Goal: Task Accomplishment & Management: Complete application form

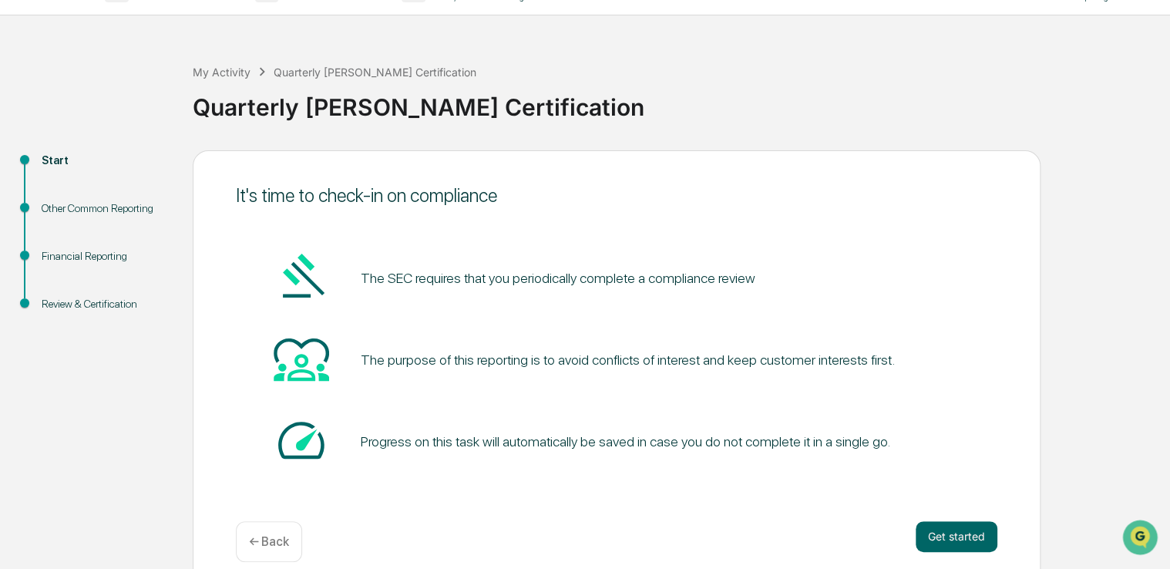
scroll to position [51, 0]
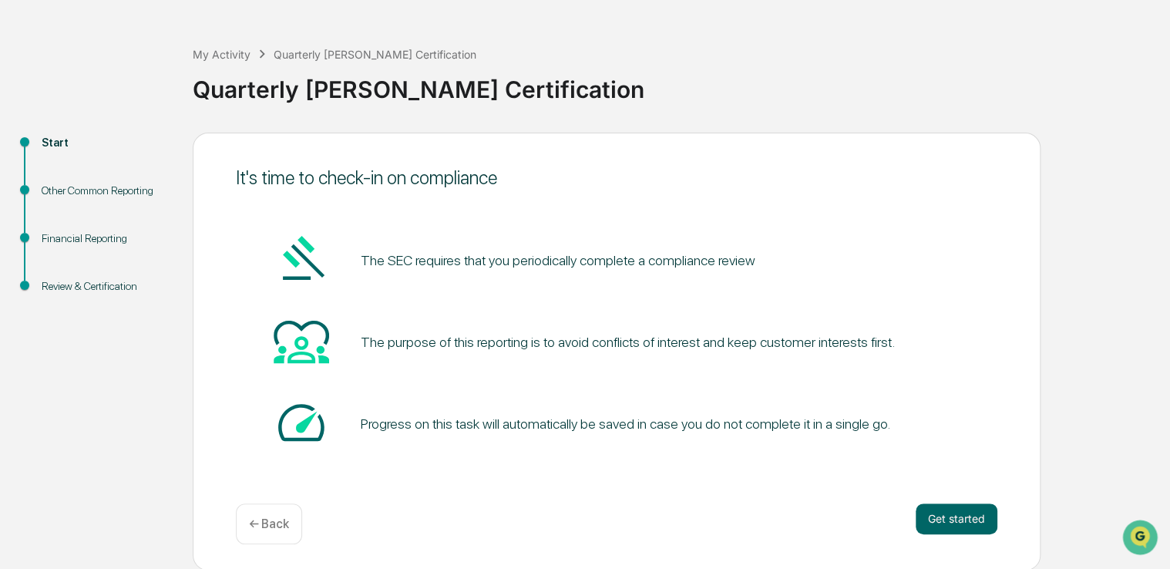
click at [977, 524] on button "Get started" at bounding box center [957, 518] width 82 height 31
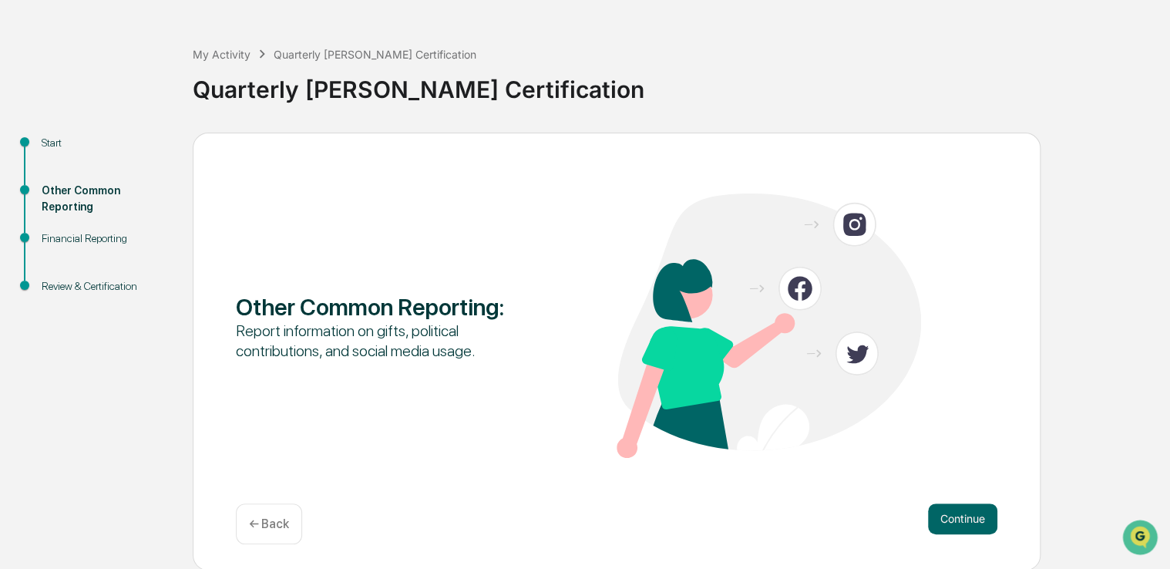
click at [968, 516] on button "Continue" at bounding box center [962, 518] width 69 height 31
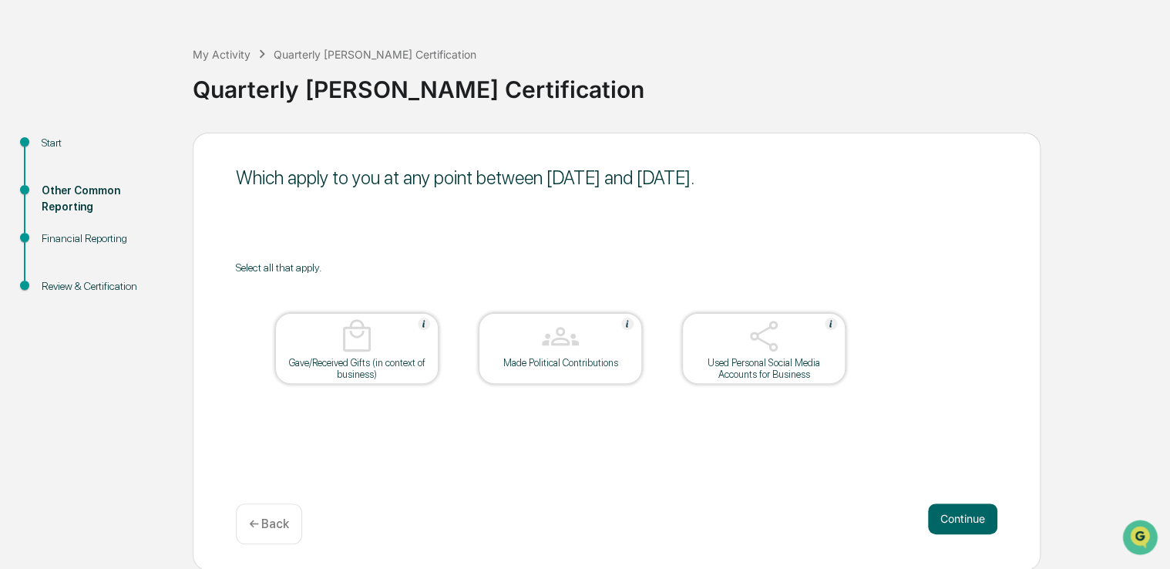
click at [968, 515] on button "Continue" at bounding box center [962, 518] width 69 height 31
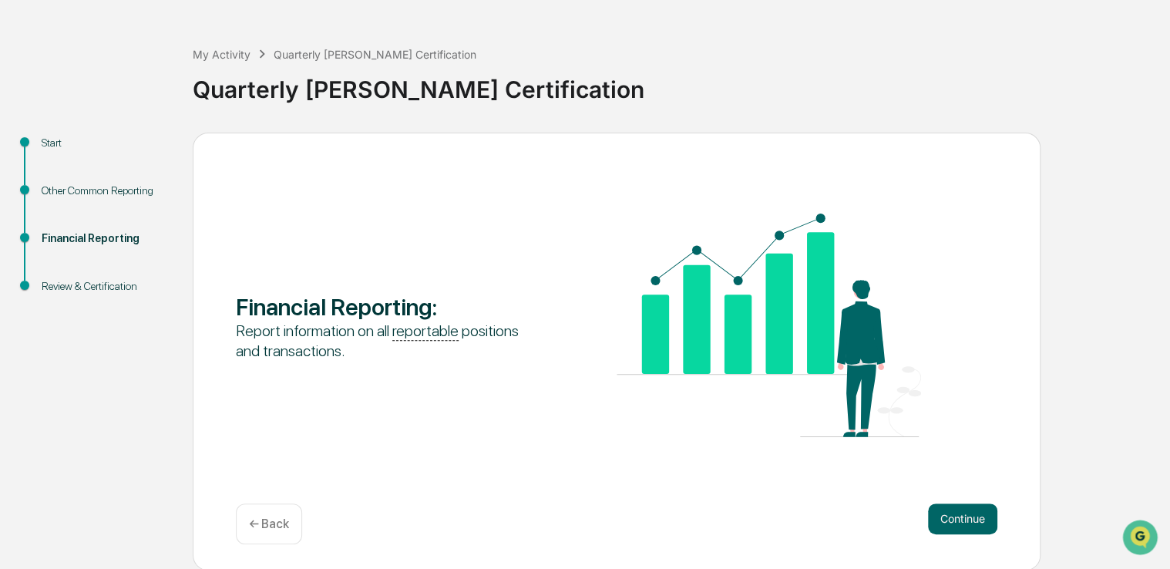
click at [962, 521] on button "Continue" at bounding box center [962, 518] width 69 height 31
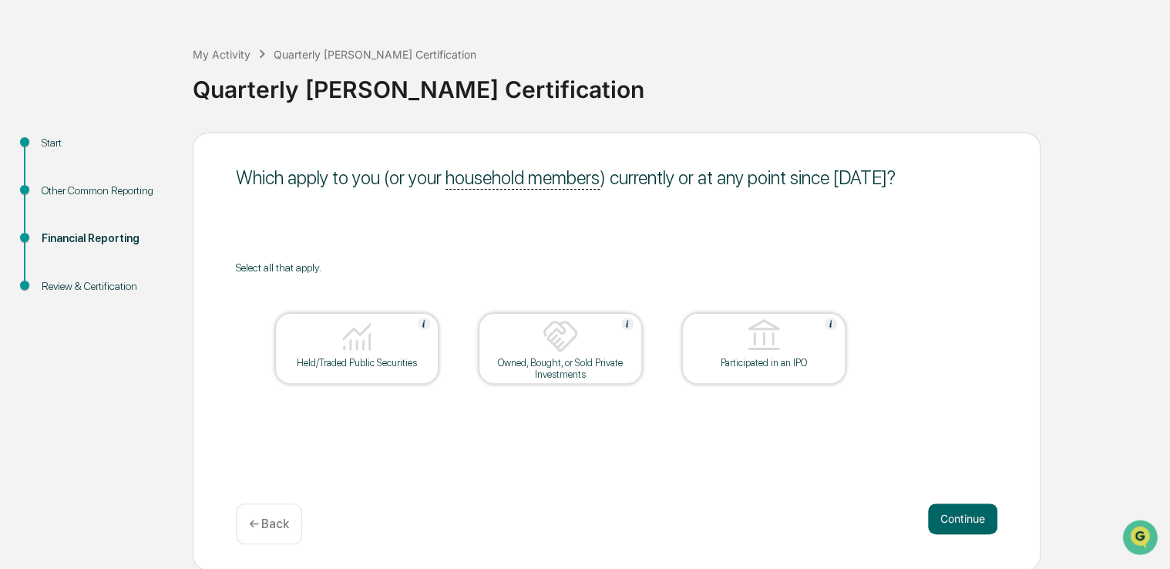
click at [369, 341] on img at bounding box center [356, 336] width 37 height 37
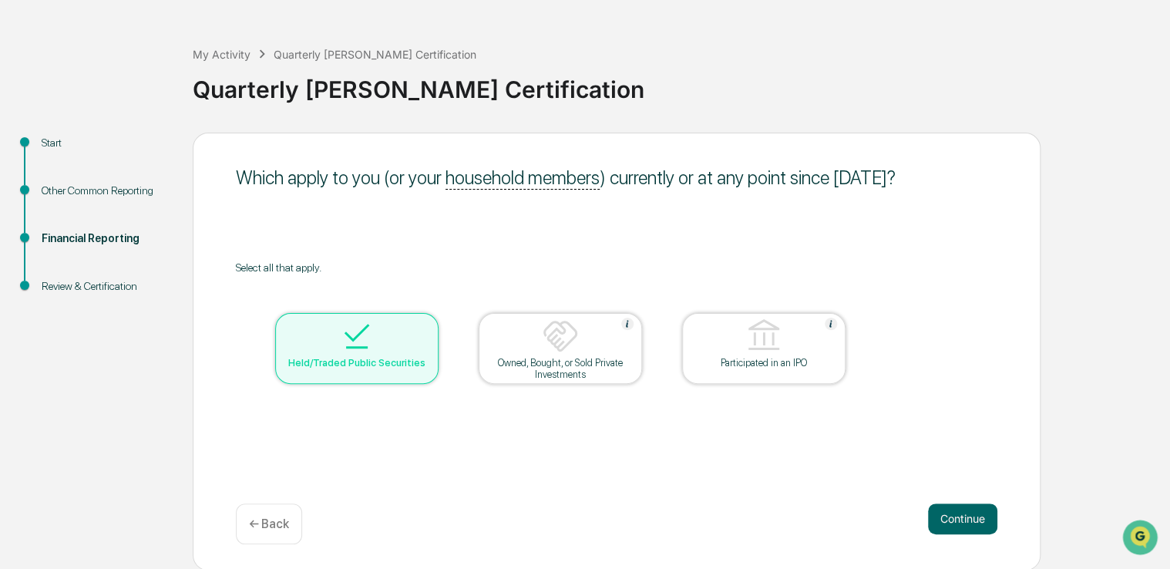
click at [963, 516] on button "Continue" at bounding box center [962, 518] width 69 height 31
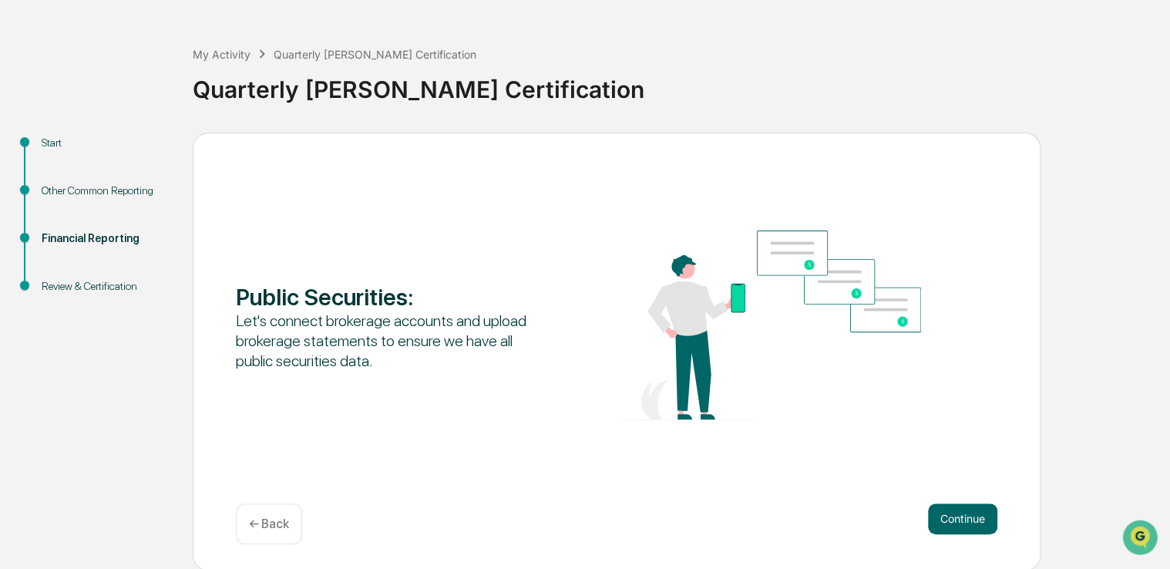
click at [966, 521] on button "Continue" at bounding box center [962, 518] width 69 height 31
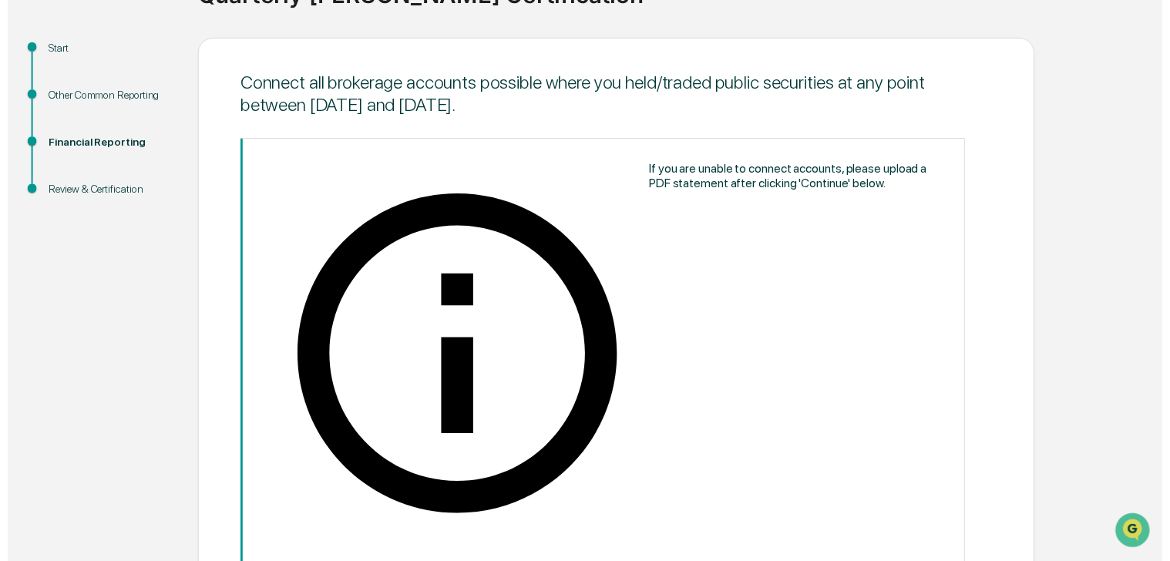
scroll to position [147, 0]
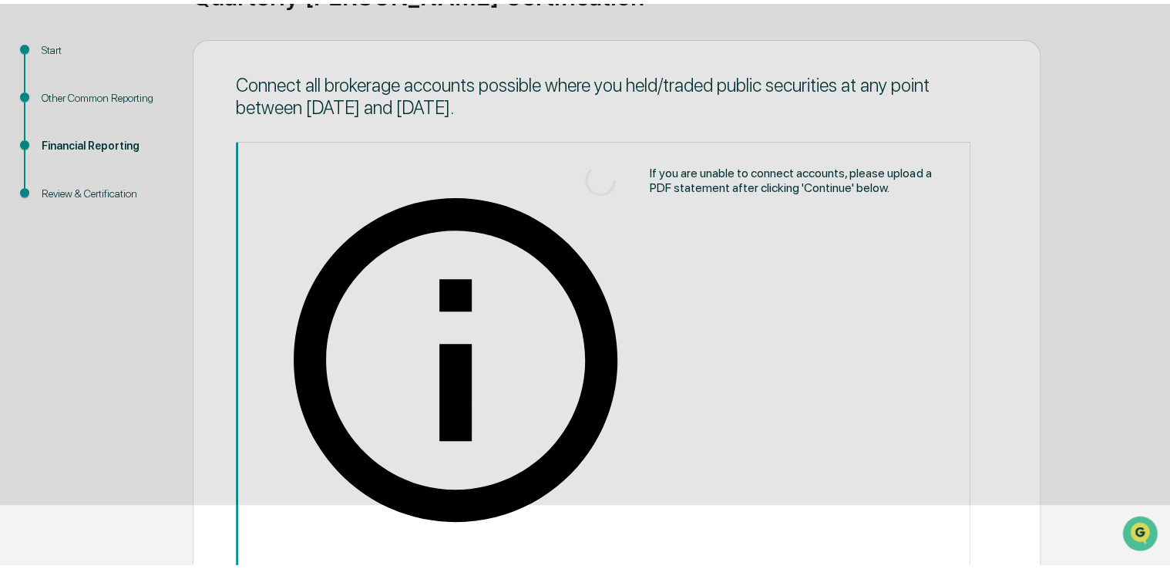
scroll to position [51, 0]
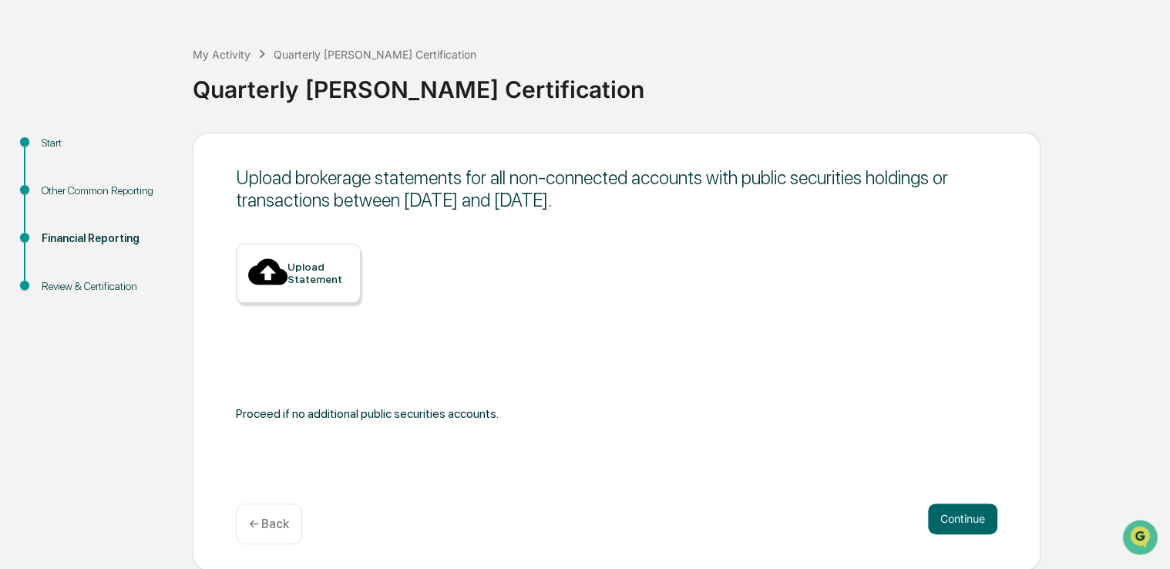
click at [299, 532] on div "← Back" at bounding box center [269, 523] width 66 height 41
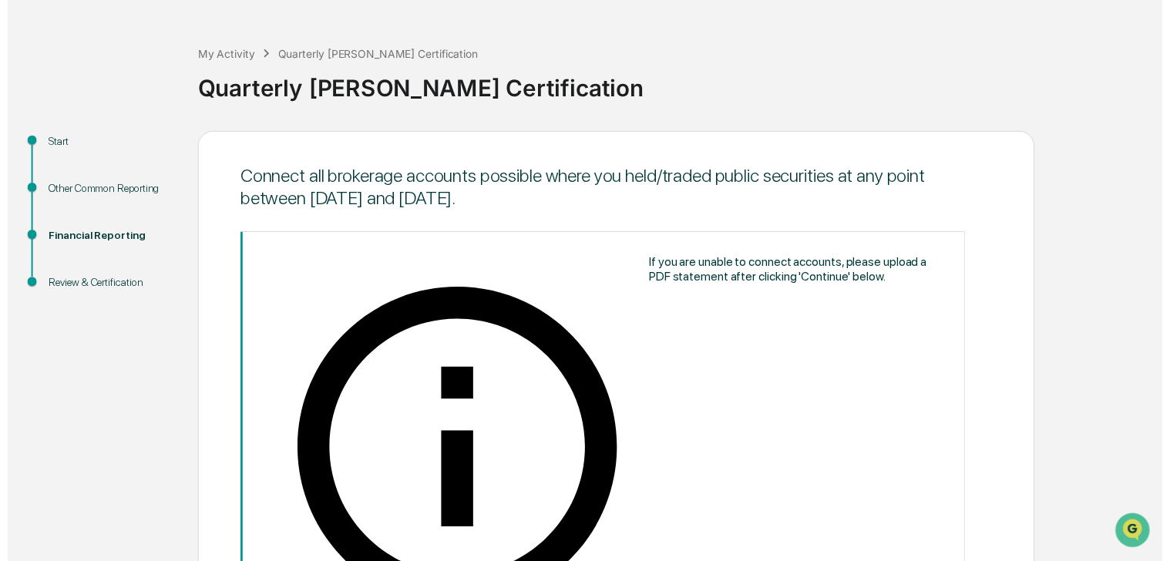
scroll to position [147, 0]
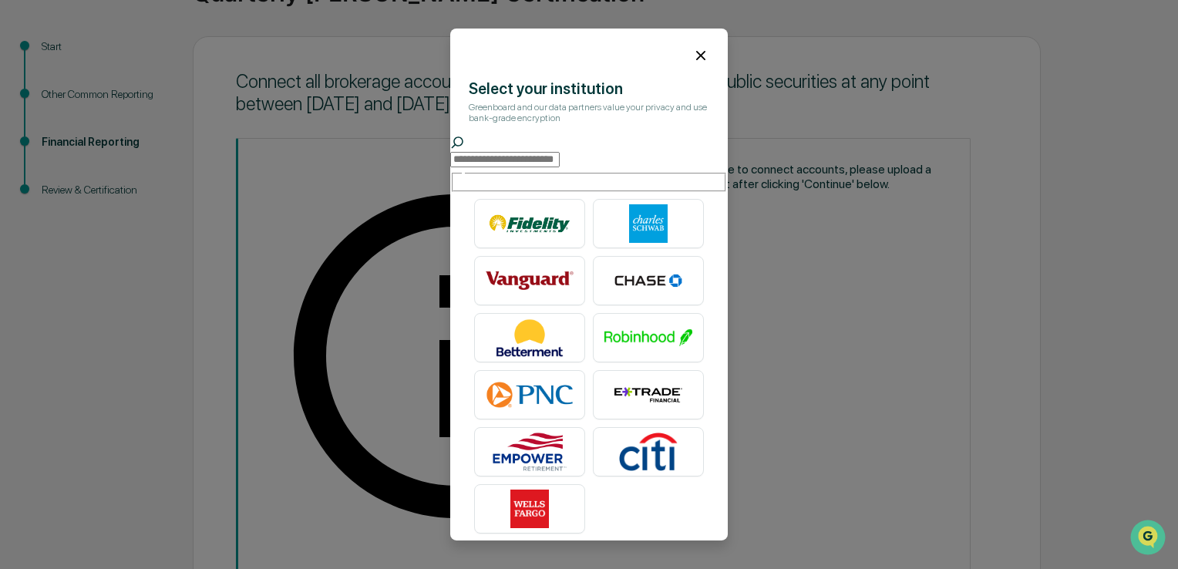
click at [560, 167] on input "text" at bounding box center [504, 159] width 109 height 15
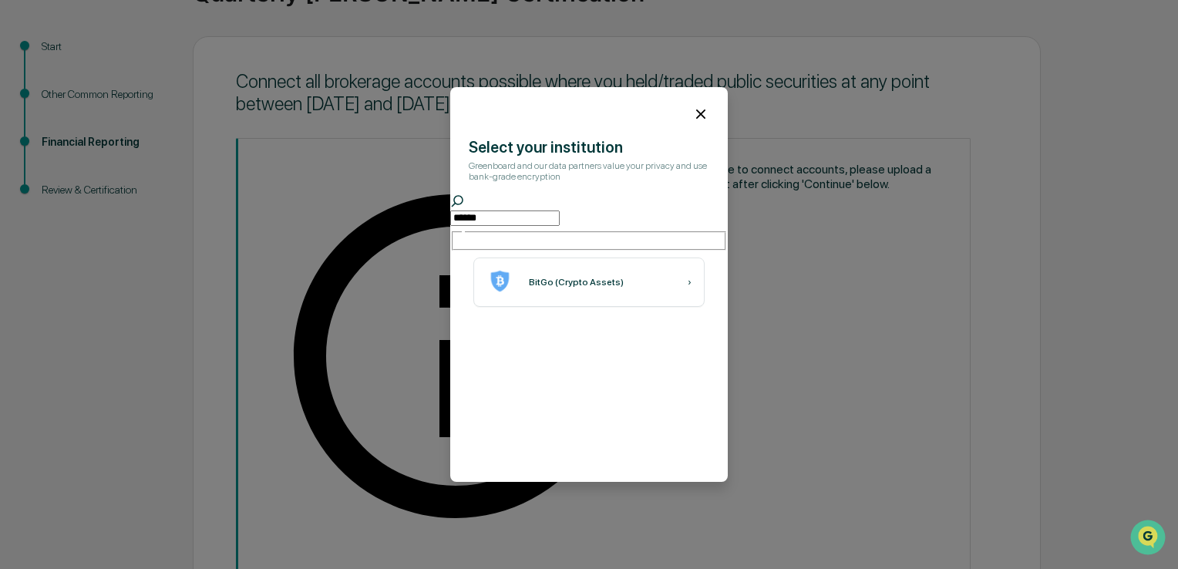
type input "******"
click at [692, 116] on icon at bounding box center [700, 114] width 17 height 17
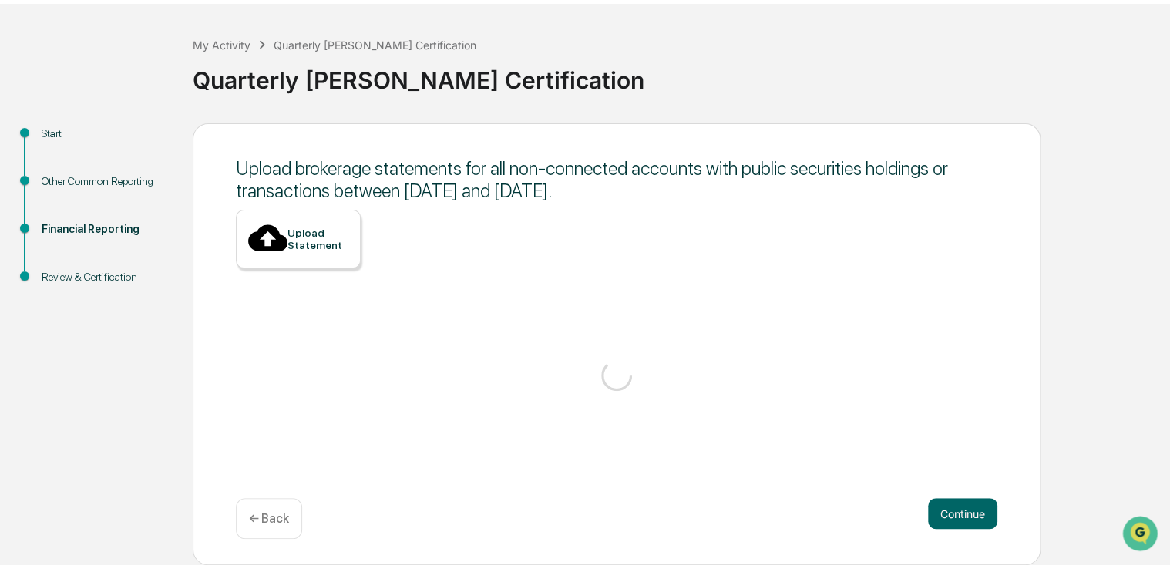
scroll to position [51, 0]
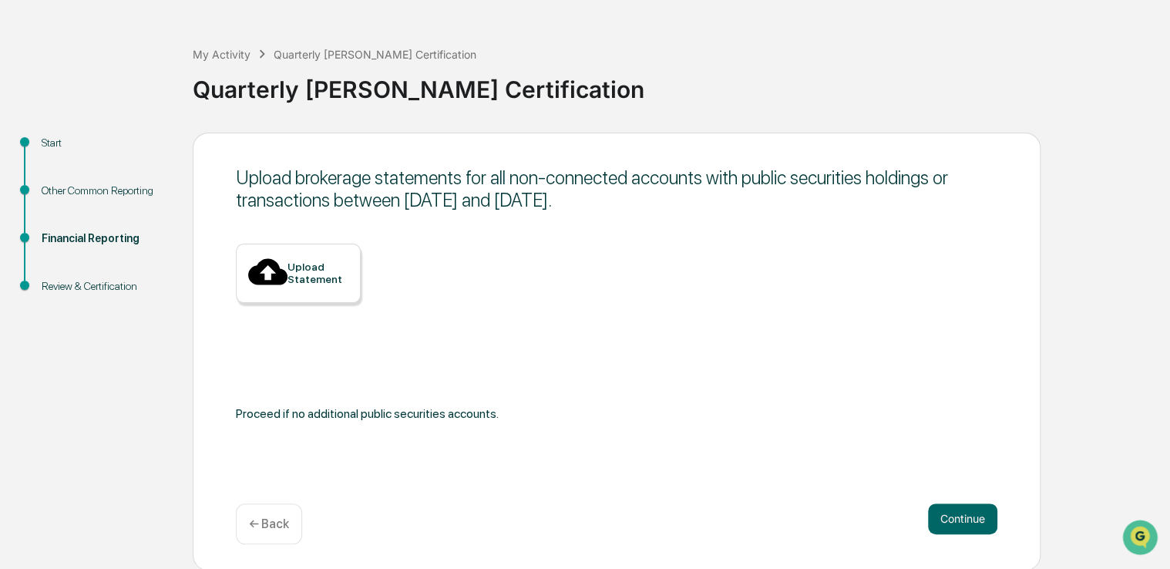
click at [971, 513] on button "Continue" at bounding box center [962, 518] width 69 height 31
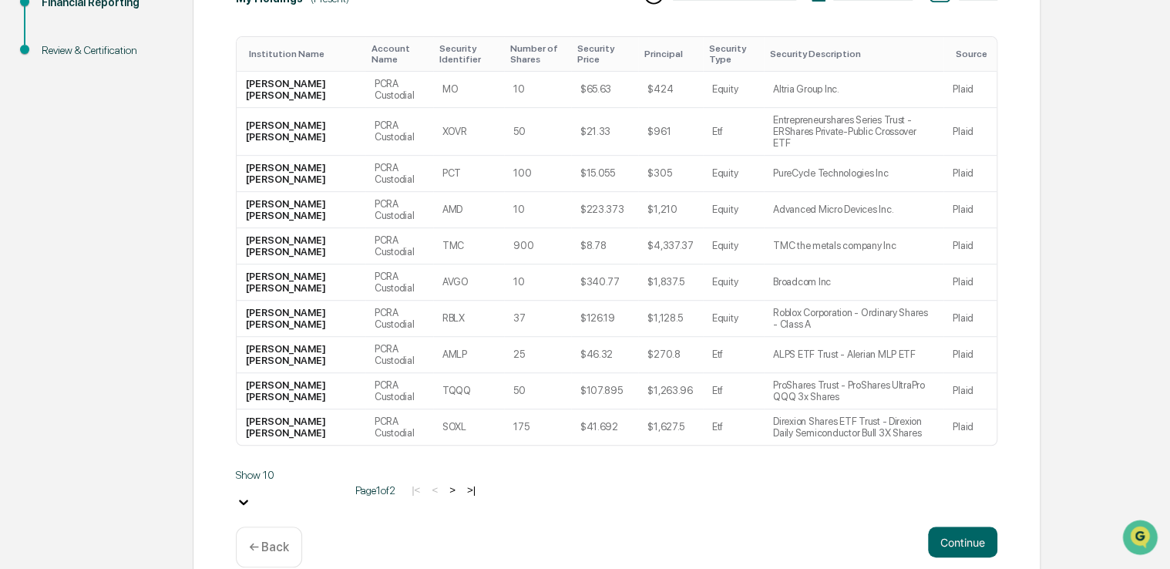
scroll to position [287, 0]
click at [462, 483] on button ">|" at bounding box center [471, 489] width 18 height 13
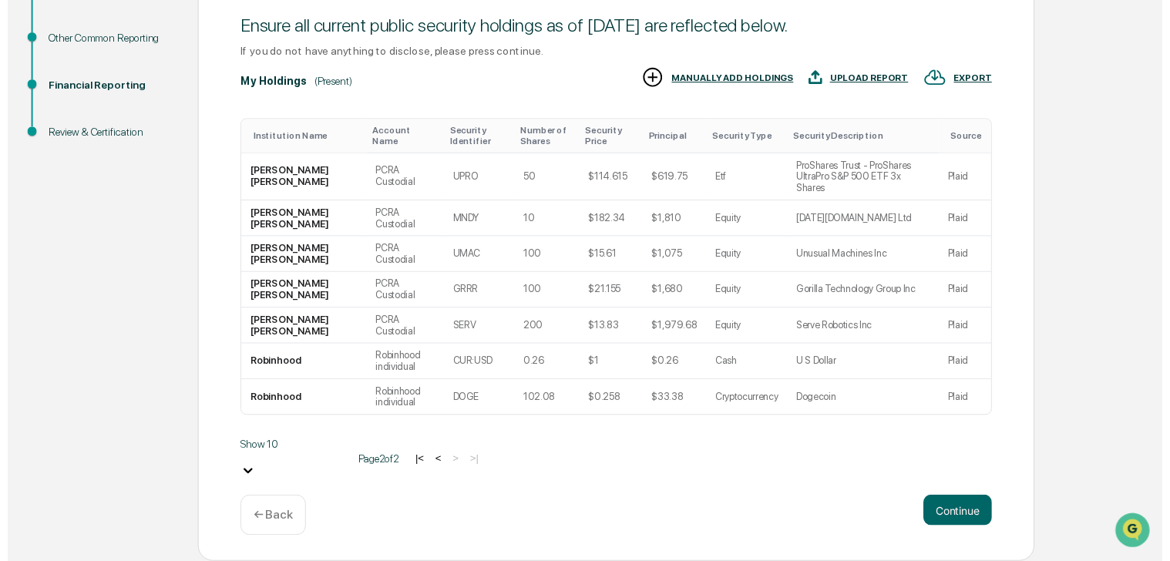
scroll to position [178, 0]
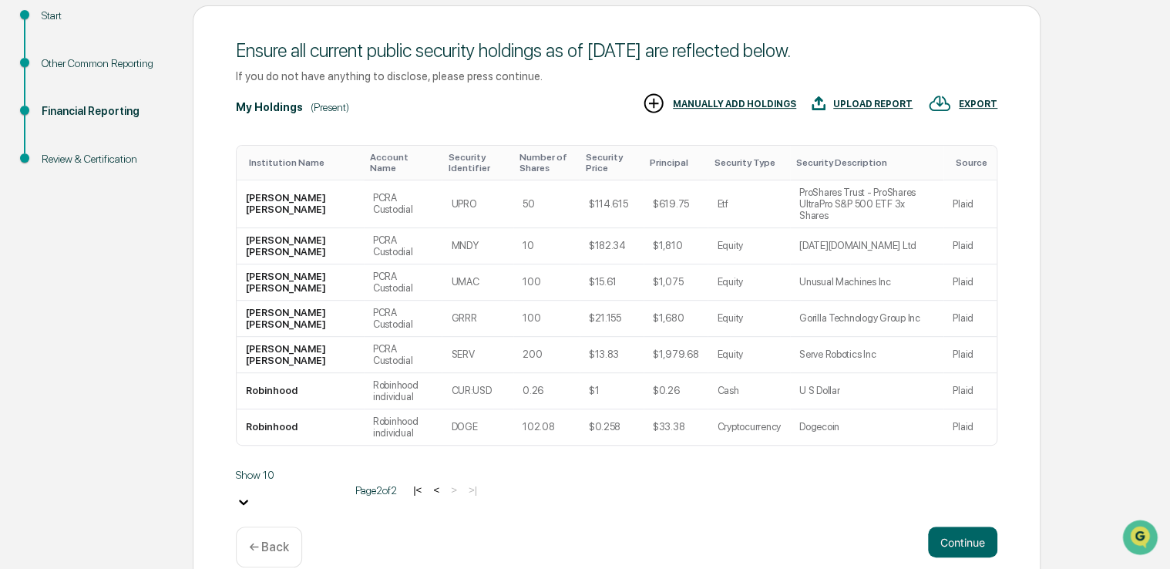
click at [977, 526] on button "Continue" at bounding box center [962, 541] width 69 height 31
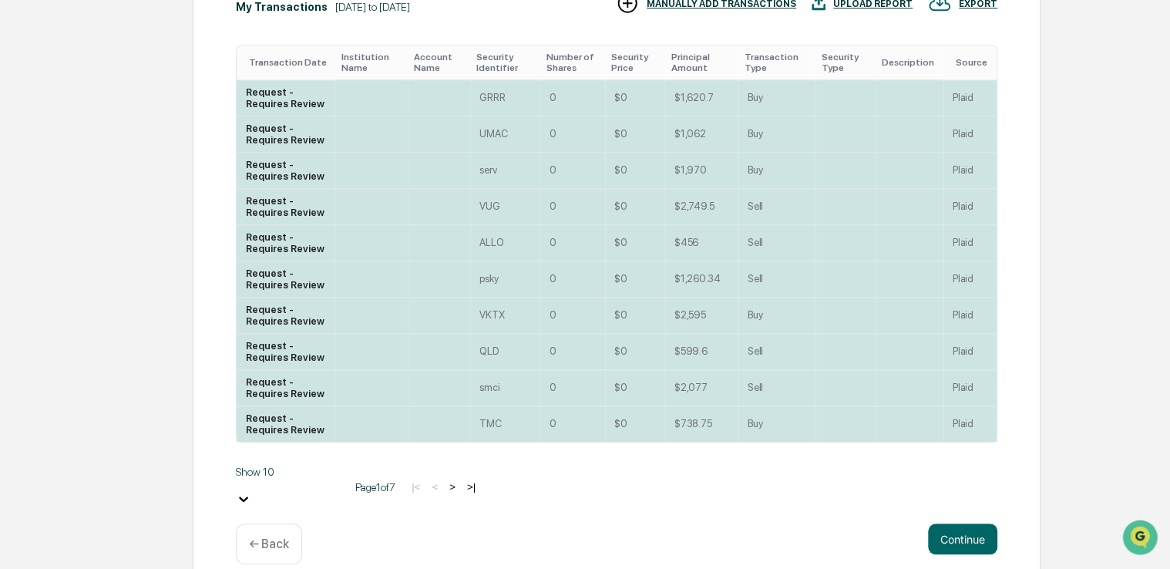
scroll to position [390, 0]
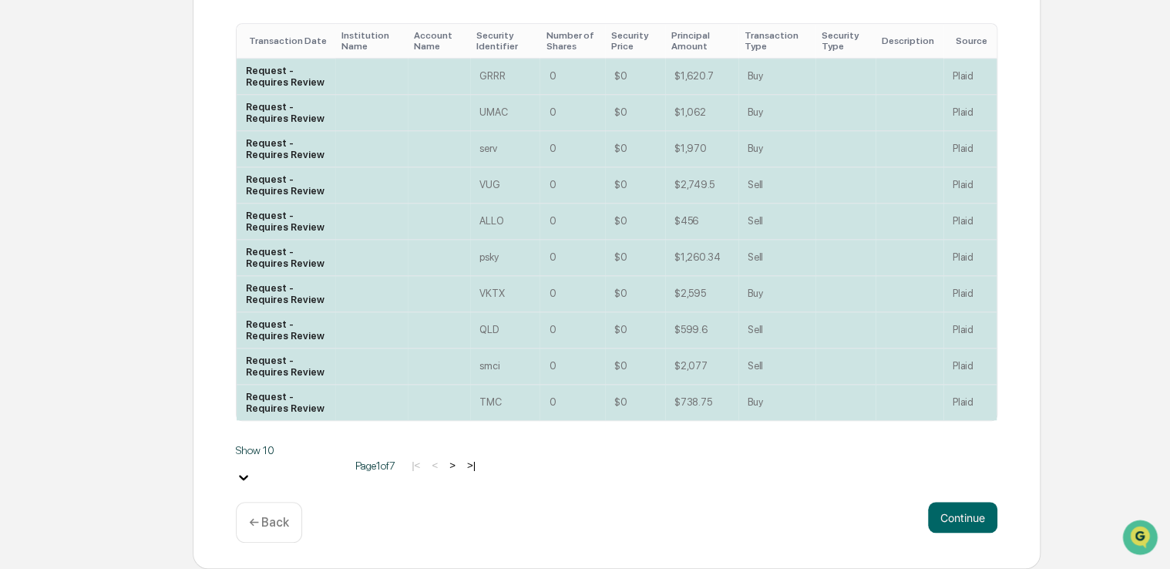
click at [301, 82] on div "Request - Requires Review" at bounding box center [286, 76] width 80 height 23
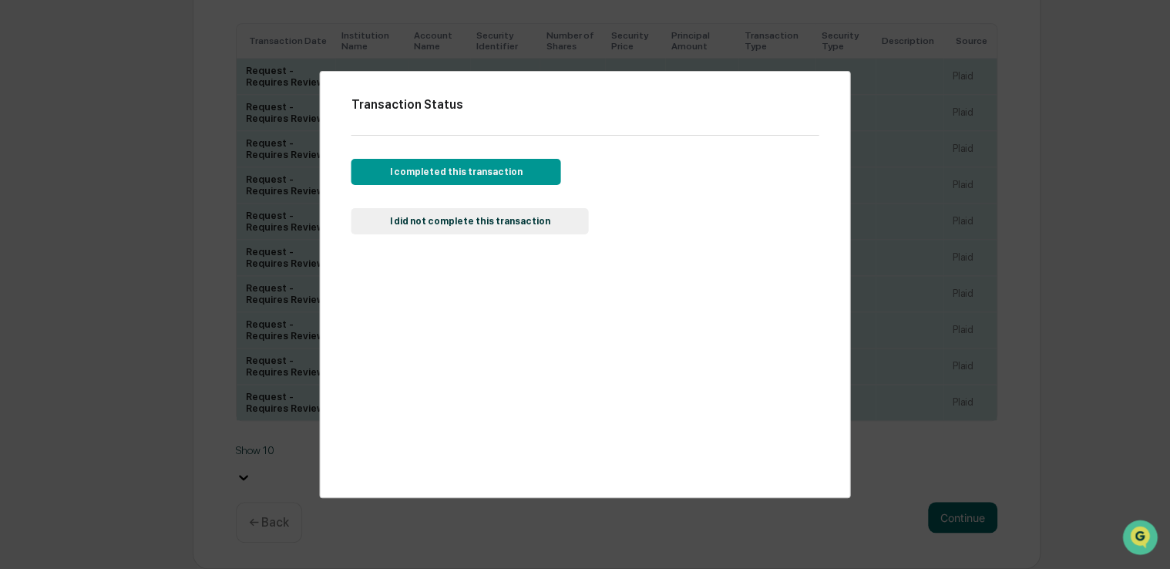
click at [484, 162] on button "I completed this transaction" at bounding box center [456, 172] width 210 height 26
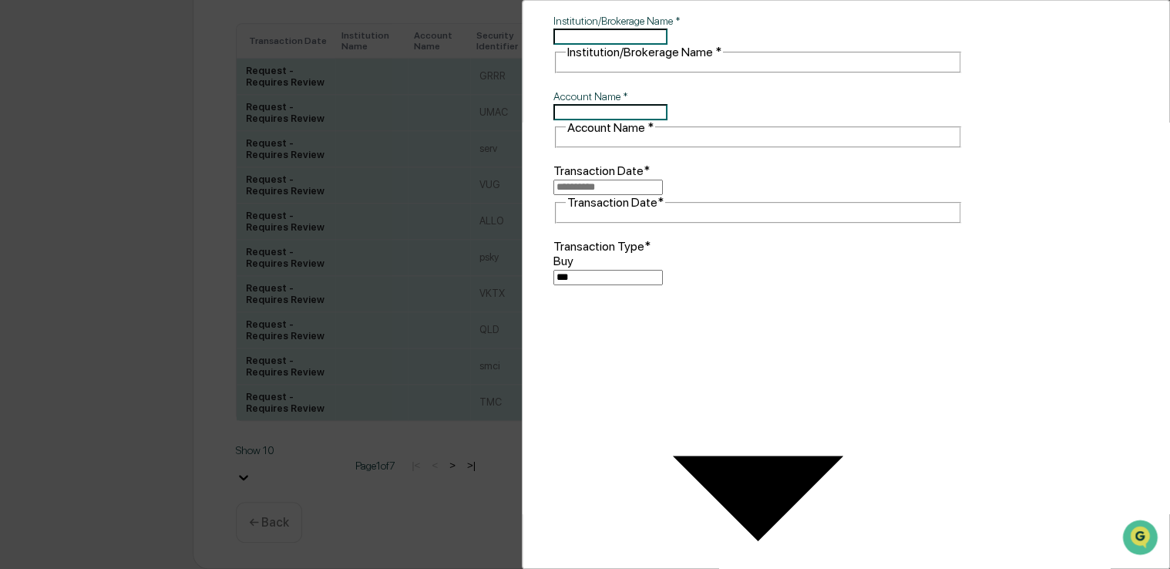
scroll to position [128, 0]
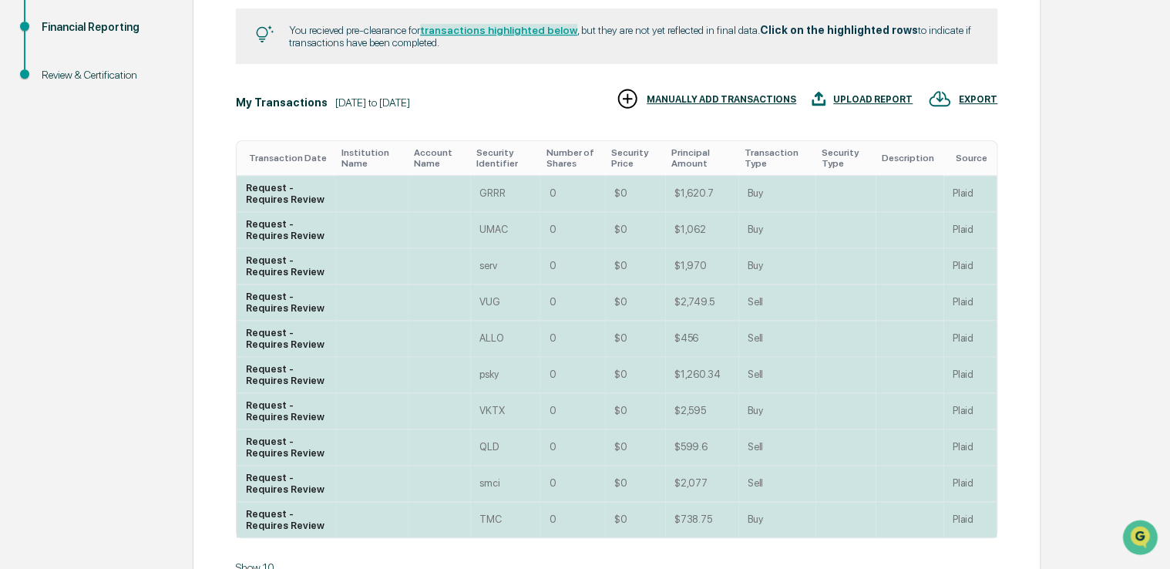
scroll to position [236, 0]
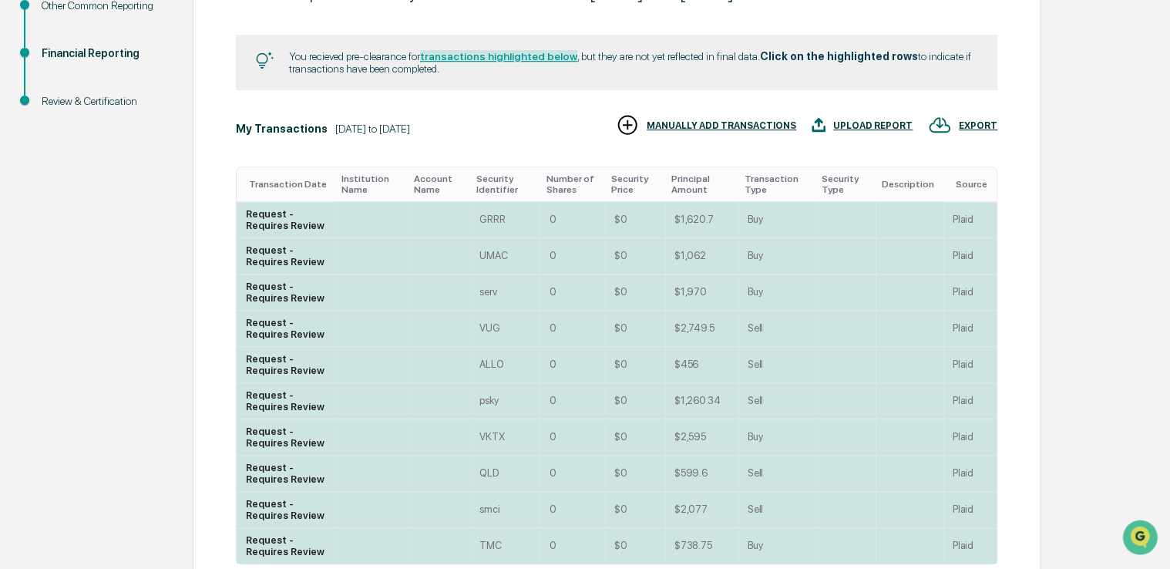
click at [426, 238] on td at bounding box center [439, 220] width 63 height 36
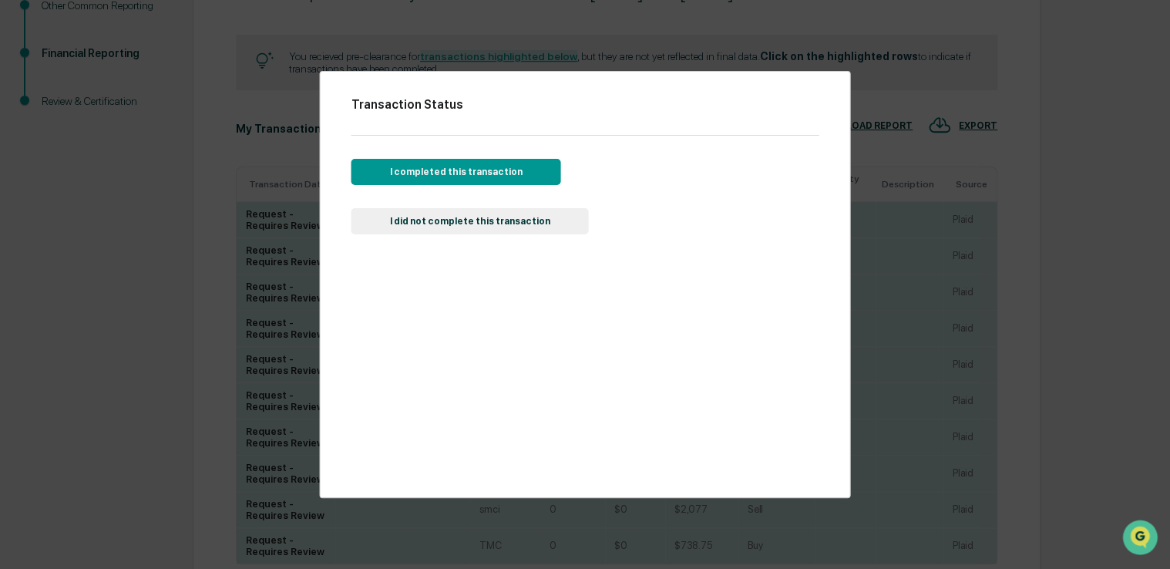
click at [485, 176] on button "I completed this transaction" at bounding box center [456, 172] width 210 height 26
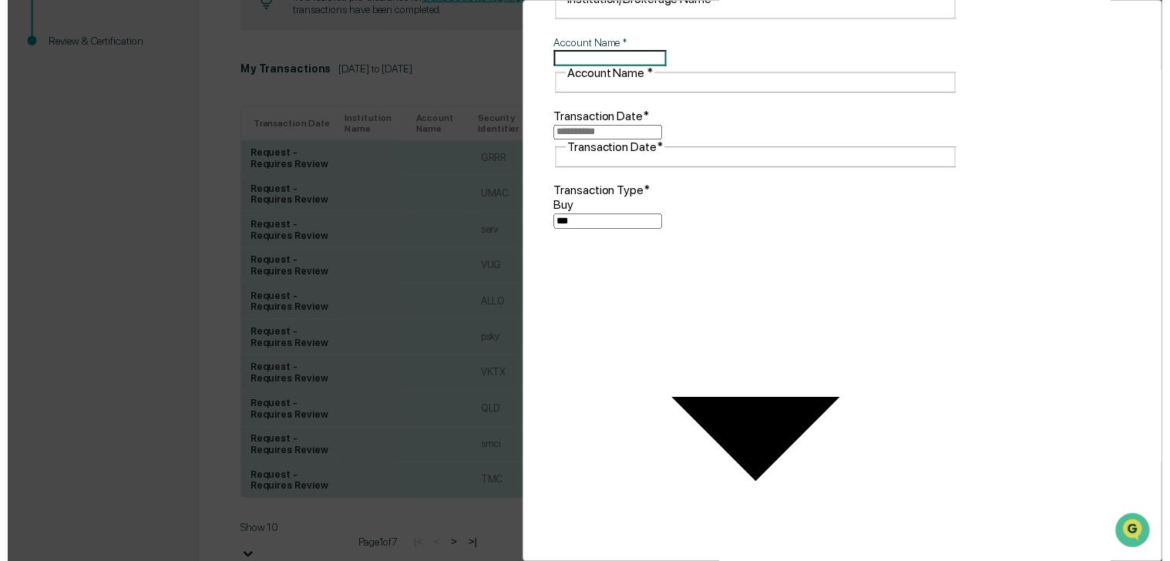
scroll to position [390, 0]
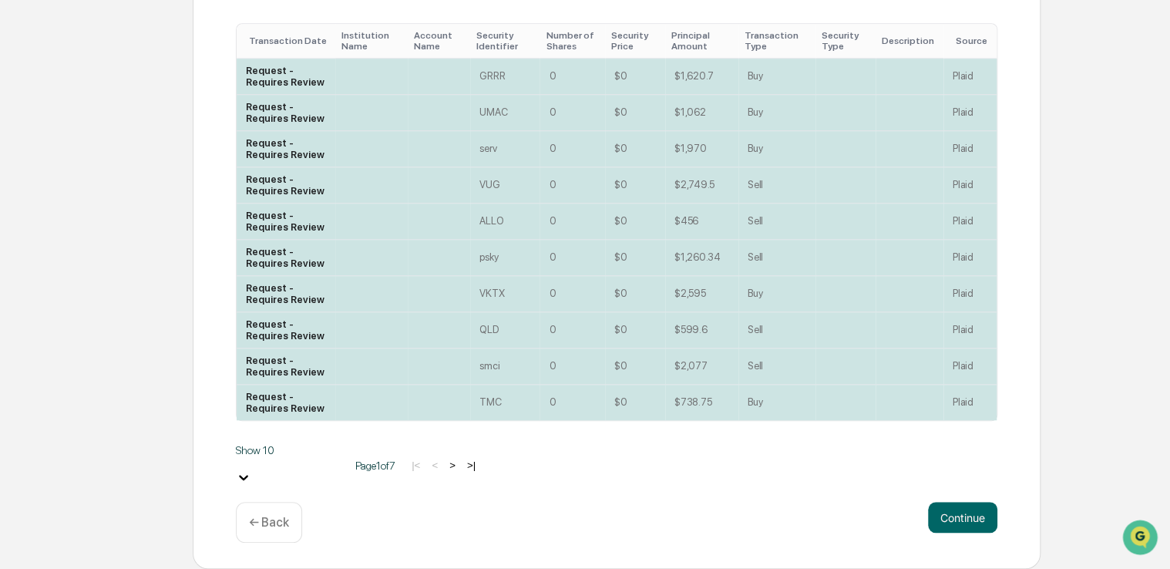
click at [275, 526] on p "← Back" at bounding box center [269, 522] width 40 height 15
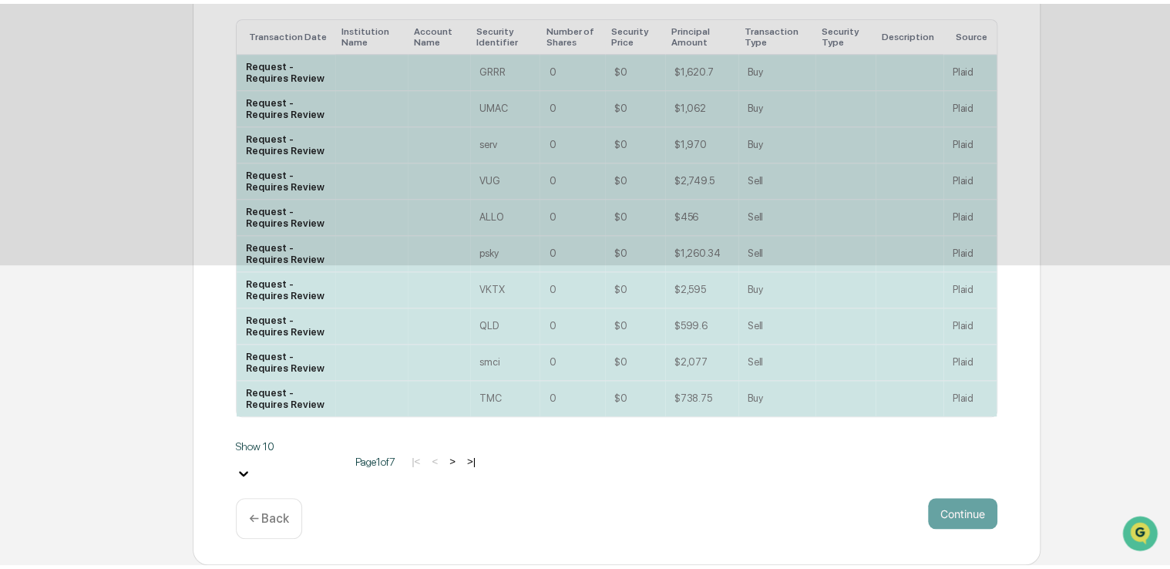
scroll to position [51, 0]
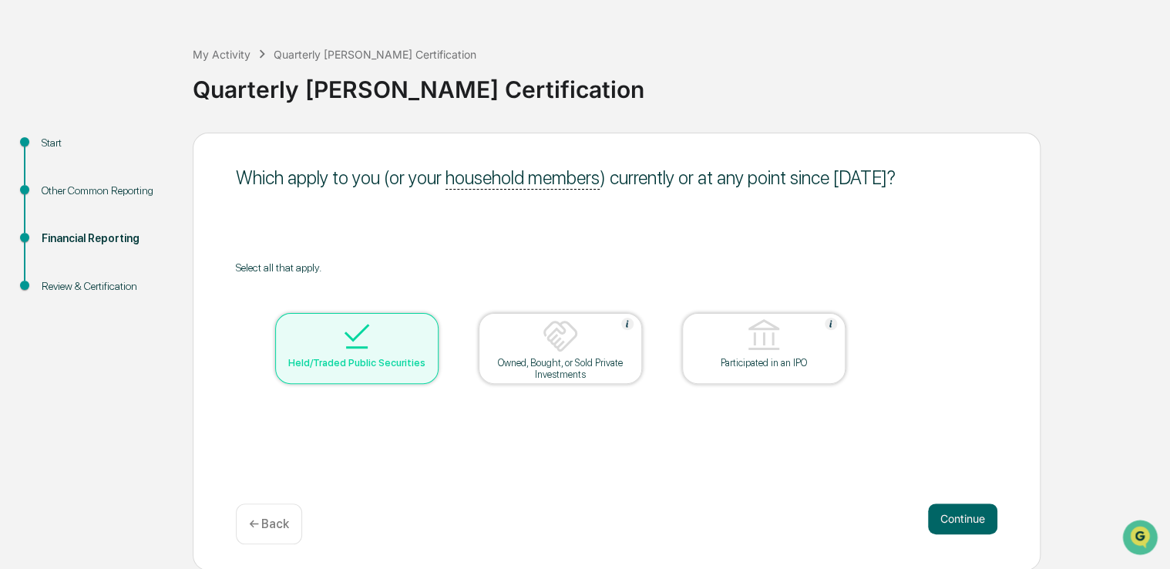
click at [966, 524] on button "Continue" at bounding box center [962, 518] width 69 height 31
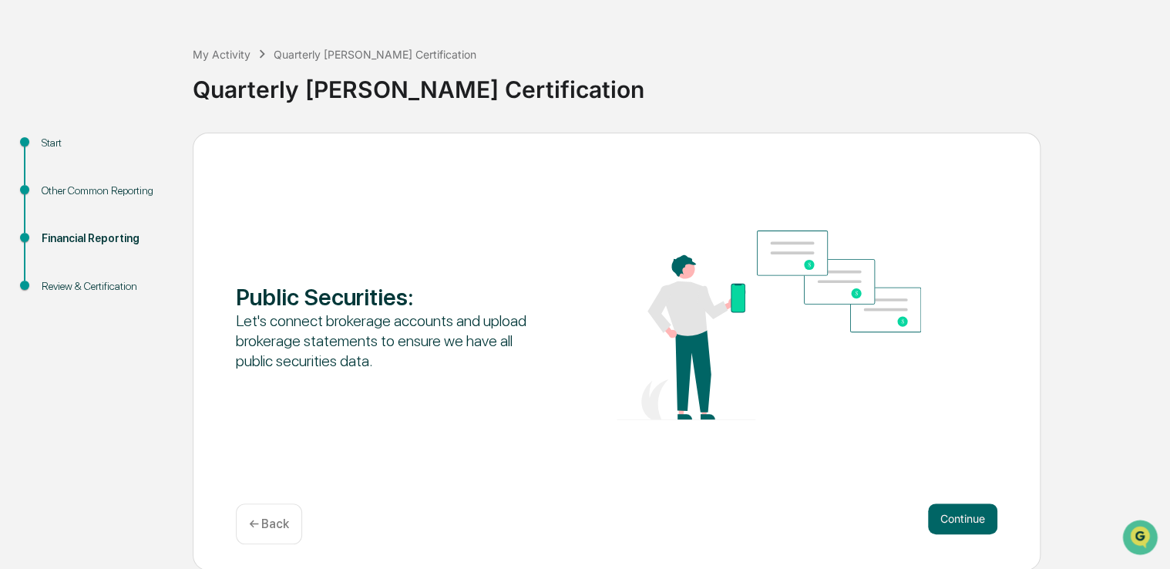
click at [978, 517] on button "Continue" at bounding box center [962, 518] width 69 height 31
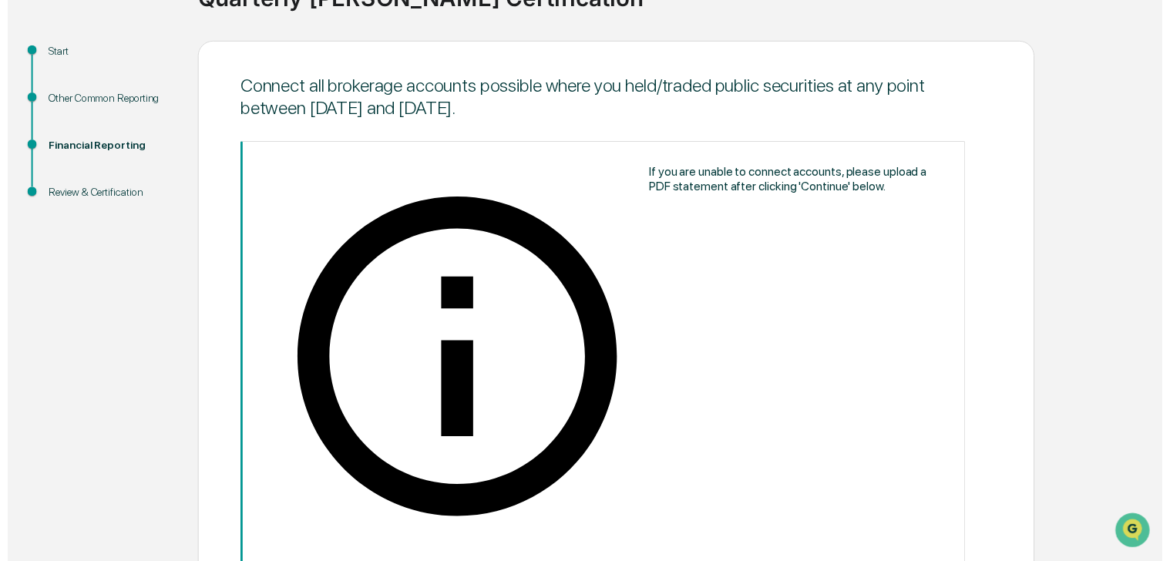
scroll to position [147, 0]
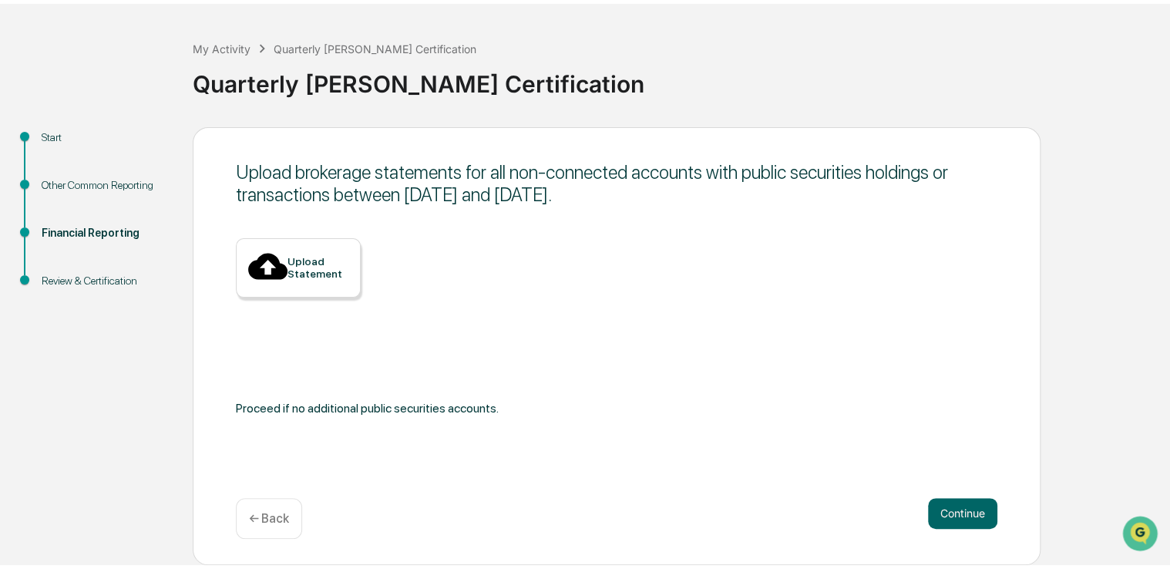
scroll to position [51, 0]
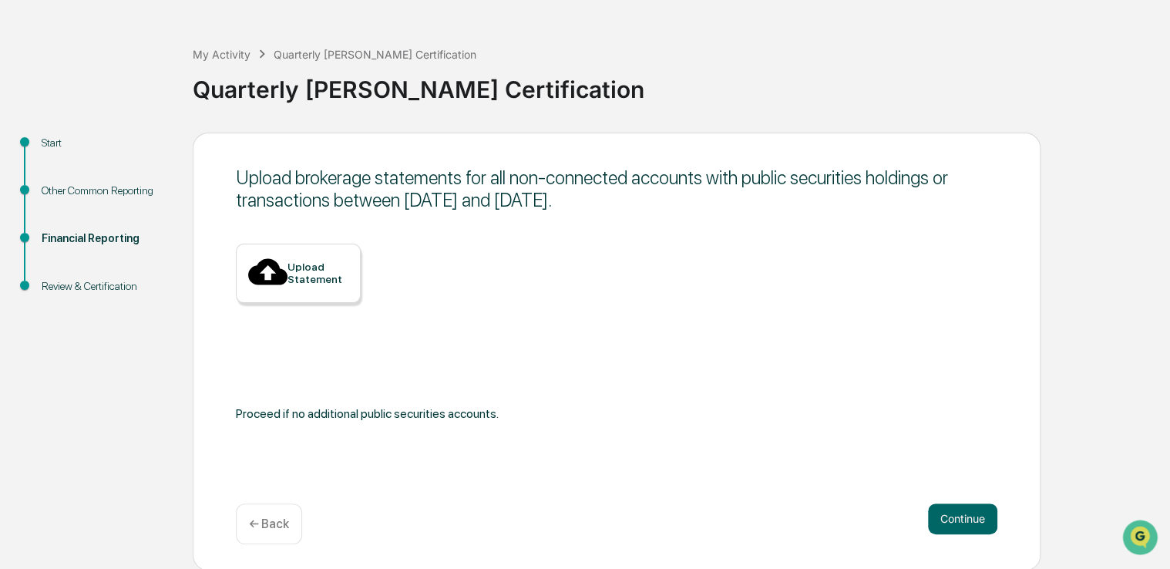
click at [981, 509] on button "Continue" at bounding box center [962, 518] width 69 height 31
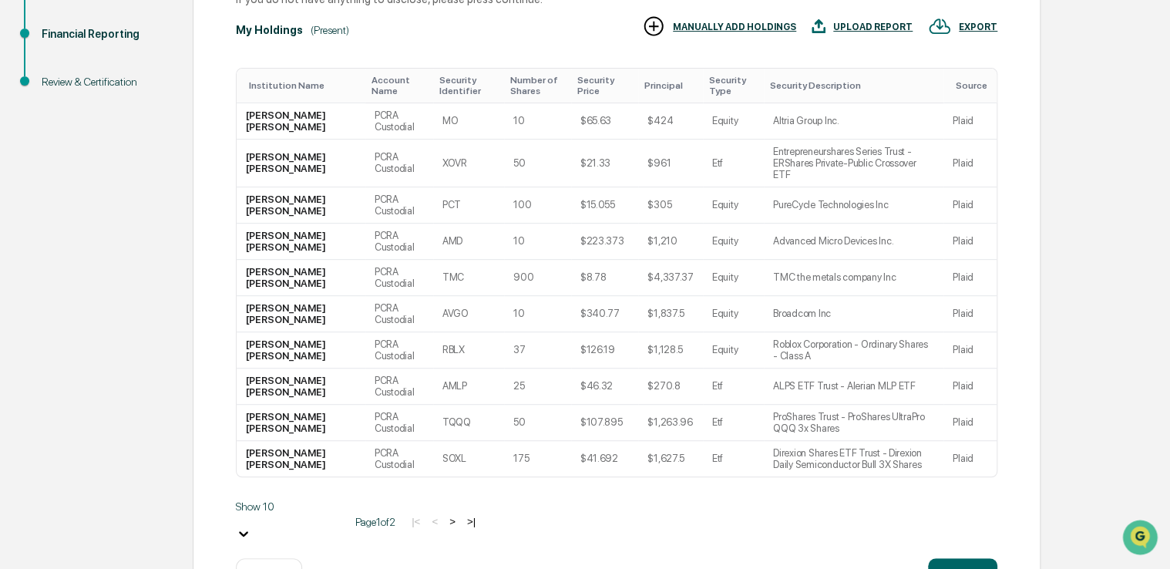
scroll to position [282, 0]
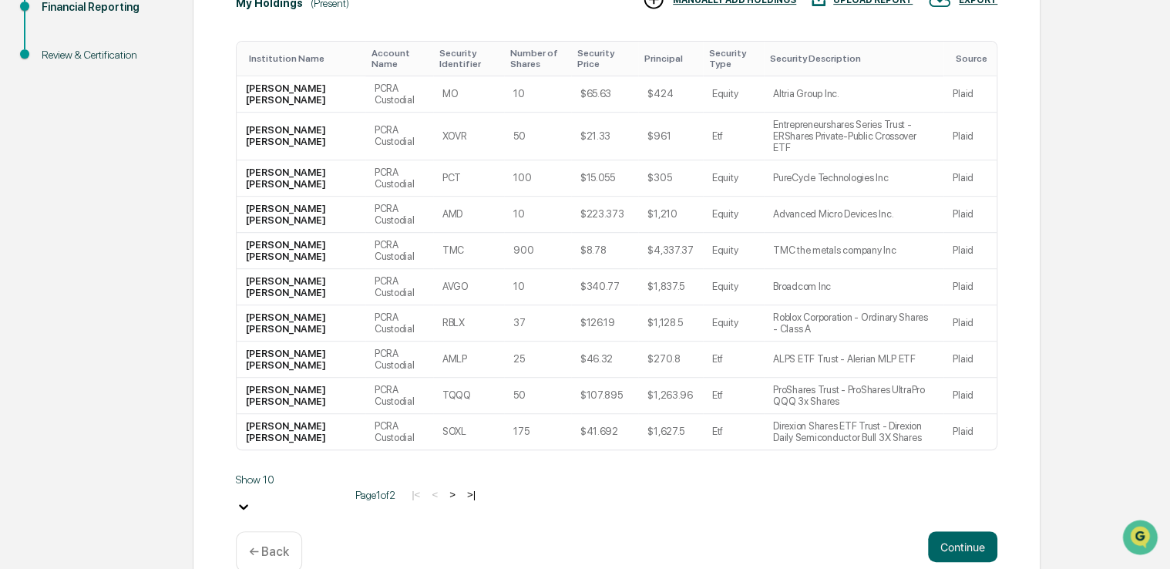
click at [445, 488] on button ">" at bounding box center [452, 494] width 15 height 13
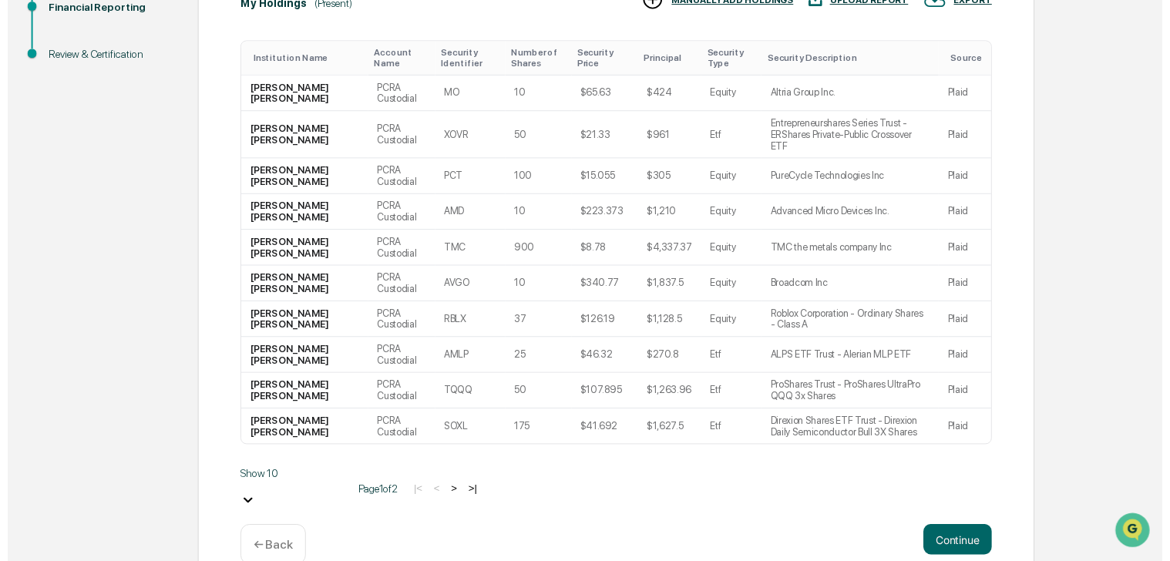
scroll to position [178, 0]
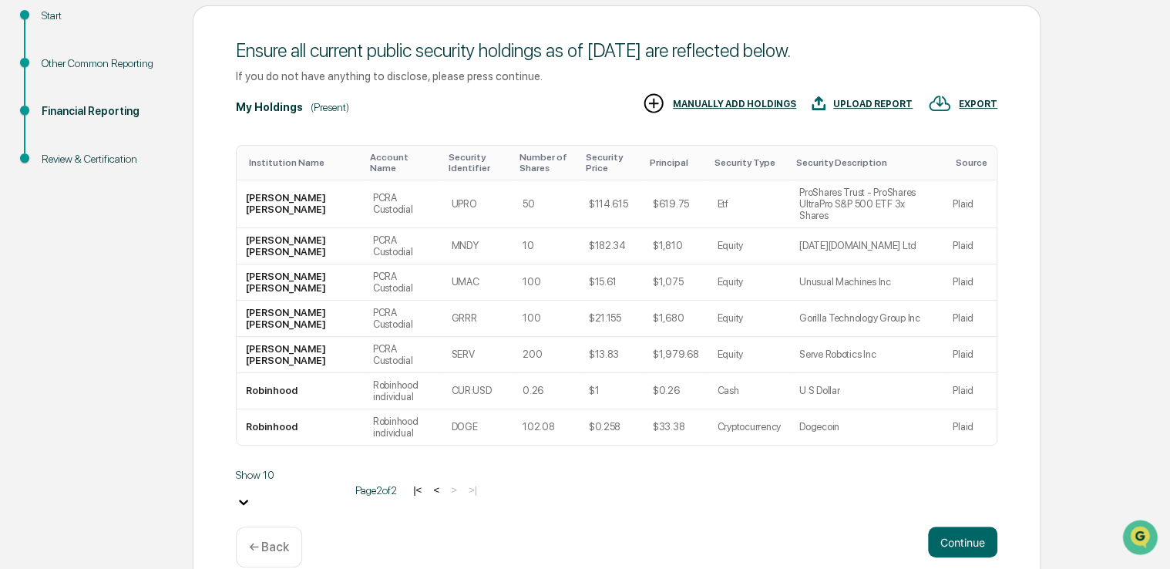
click at [958, 526] on button "Continue" at bounding box center [962, 541] width 69 height 31
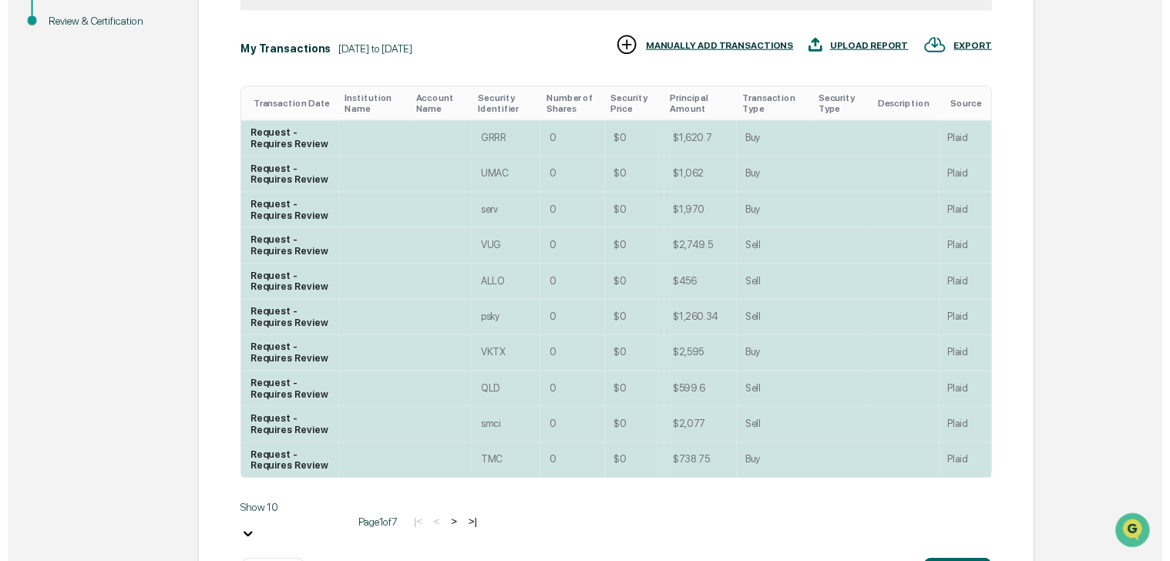
scroll to position [390, 0]
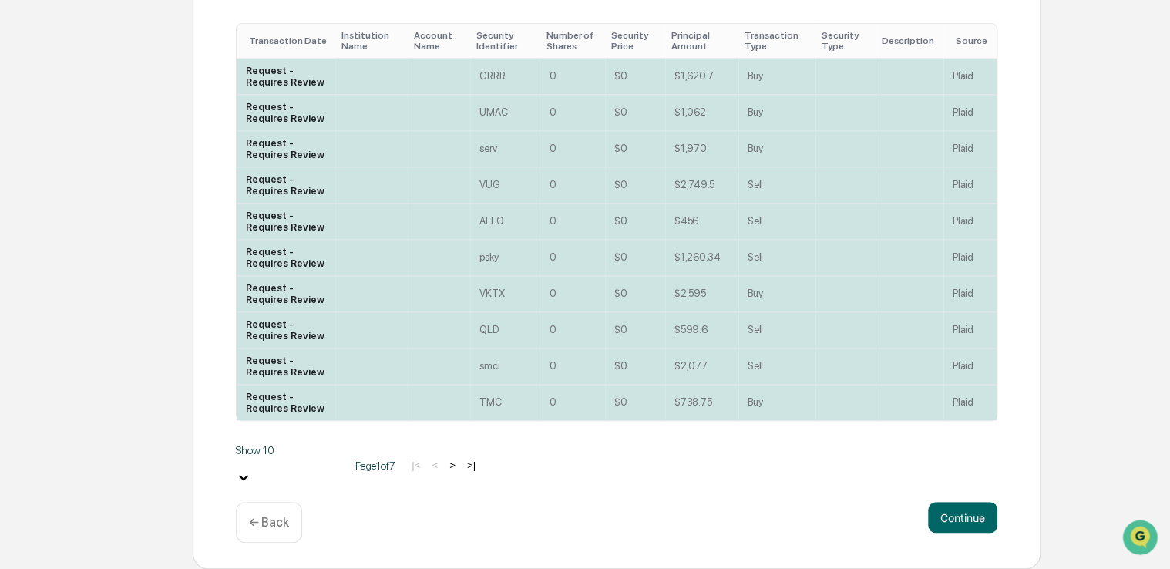
click at [963, 521] on button "Continue" at bounding box center [962, 517] width 69 height 31
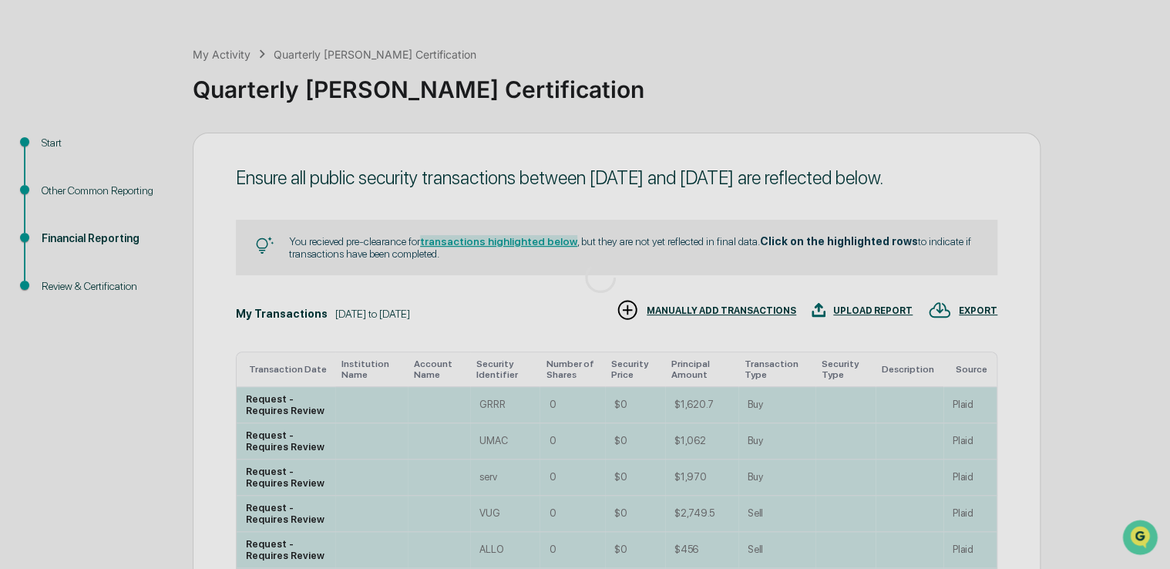
scroll to position [99, 0]
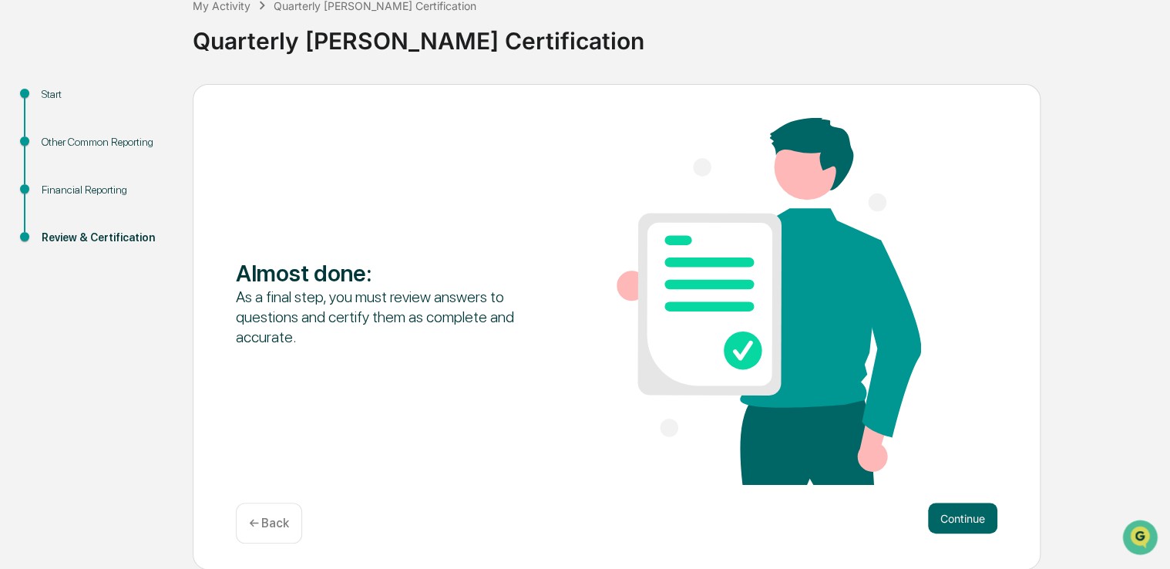
click at [277, 535] on div "← Back" at bounding box center [269, 523] width 66 height 41
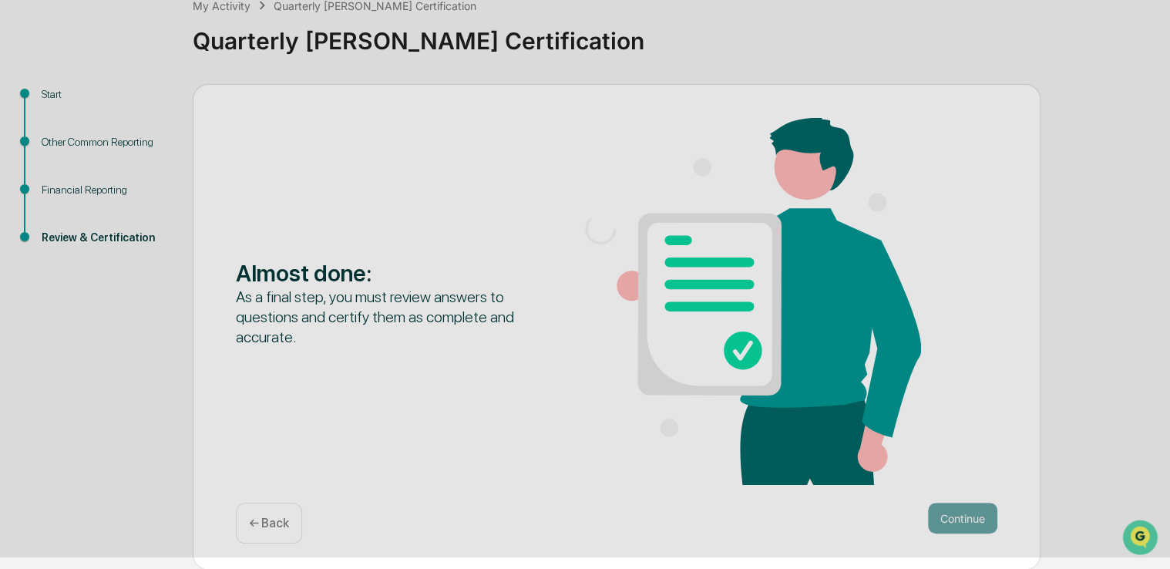
scroll to position [51, 0]
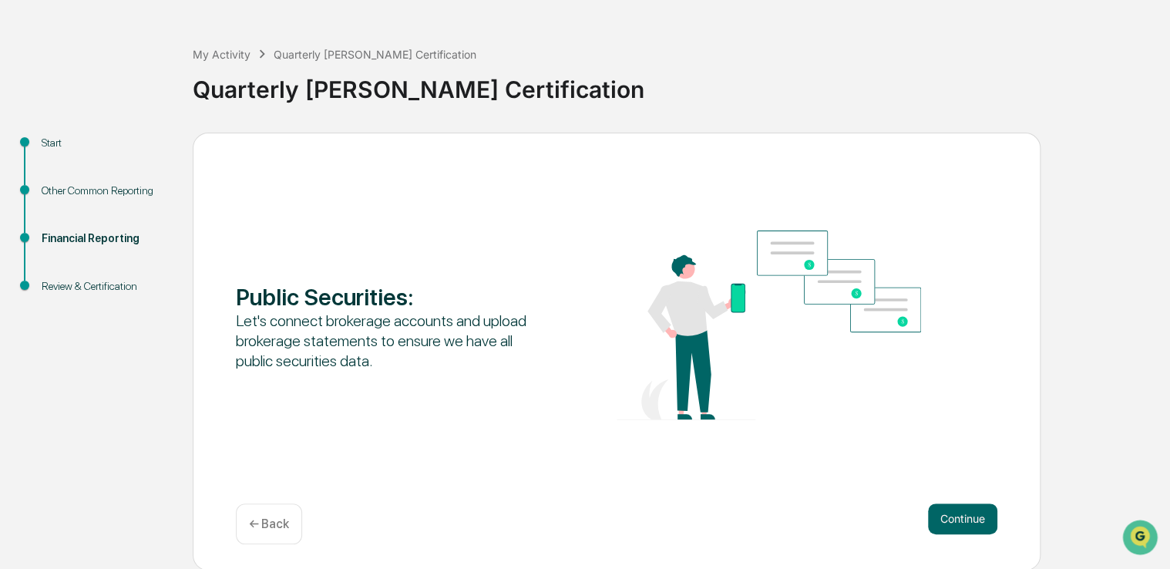
click at [959, 519] on button "Continue" at bounding box center [962, 518] width 69 height 31
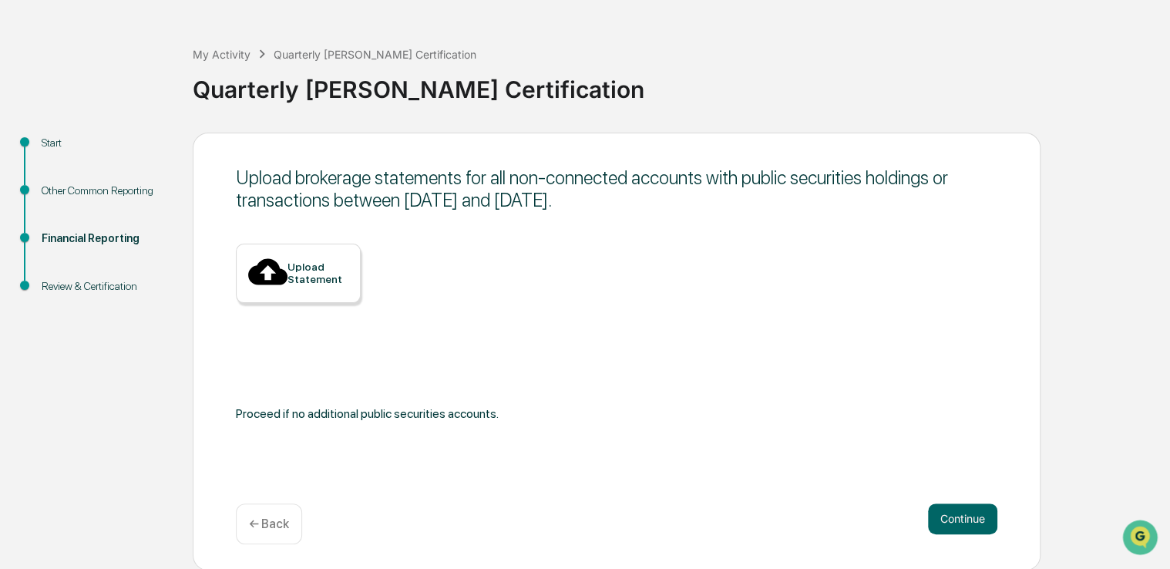
click at [963, 524] on button "Continue" at bounding box center [962, 518] width 69 height 31
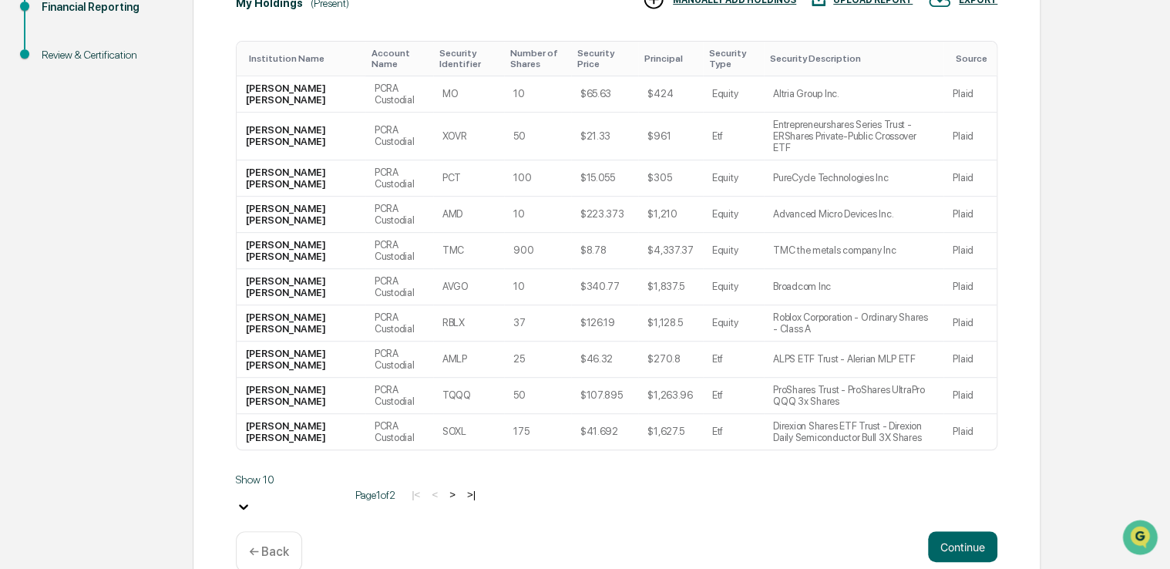
click at [445, 488] on button ">" at bounding box center [452, 494] width 15 height 13
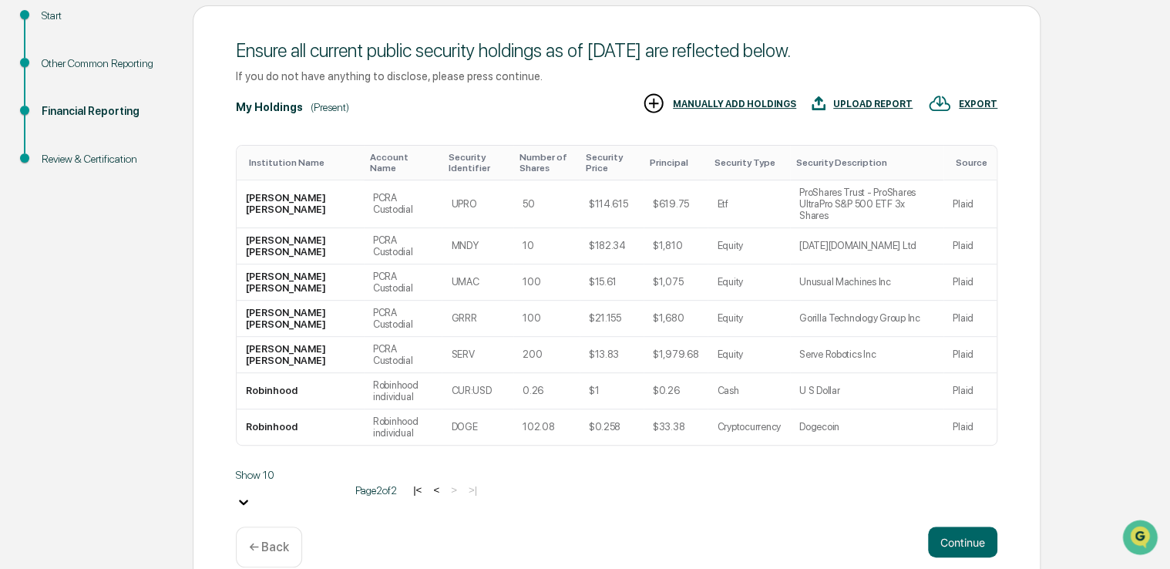
click at [946, 526] on button "Continue" at bounding box center [962, 541] width 69 height 31
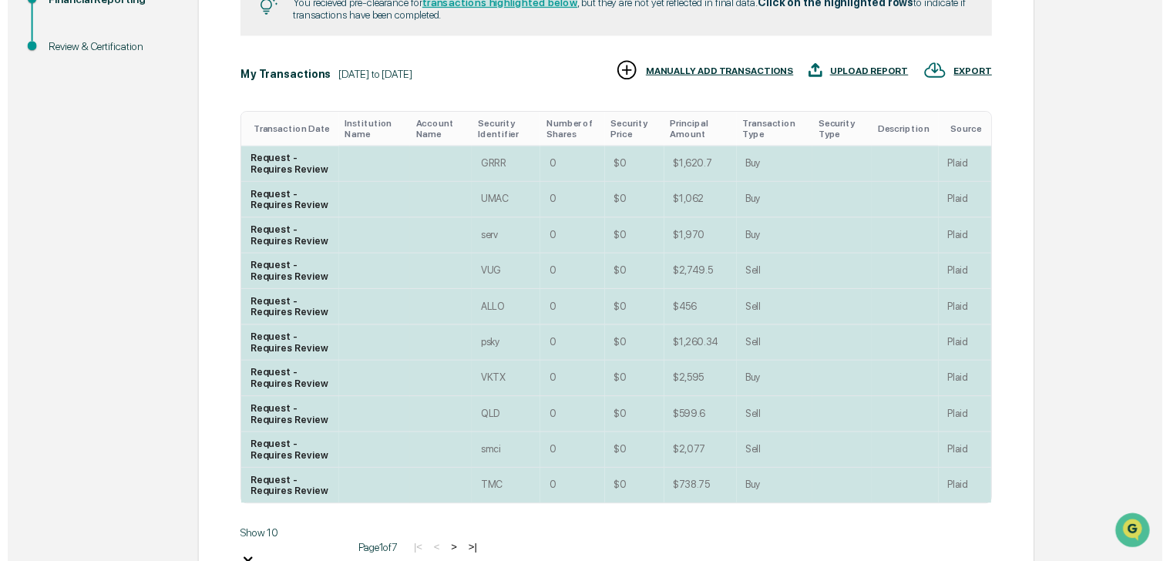
scroll to position [390, 0]
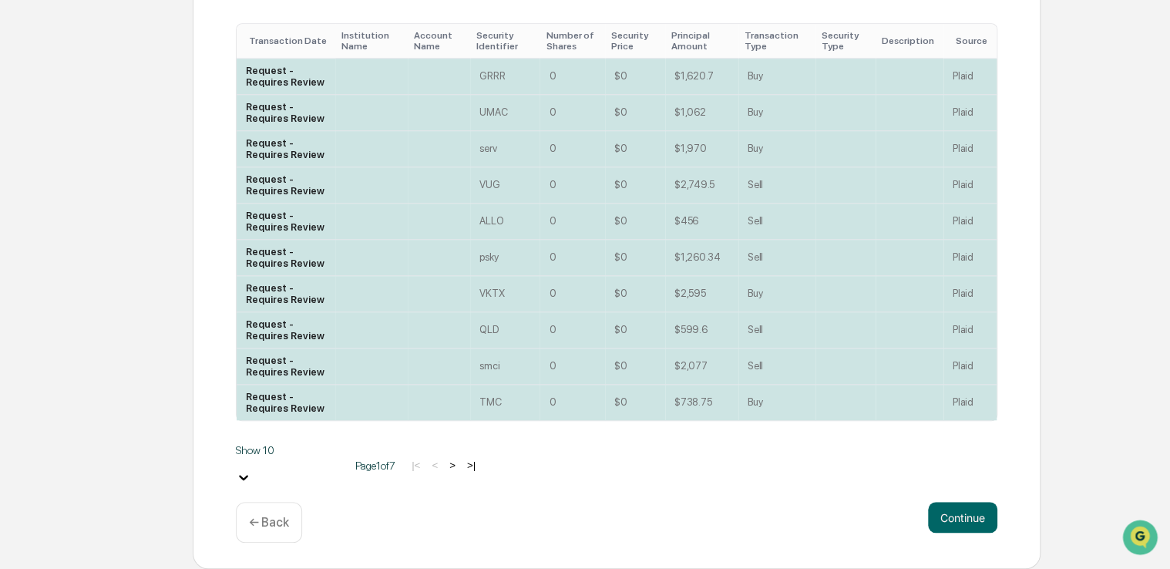
click at [964, 513] on button "Continue" at bounding box center [962, 517] width 69 height 31
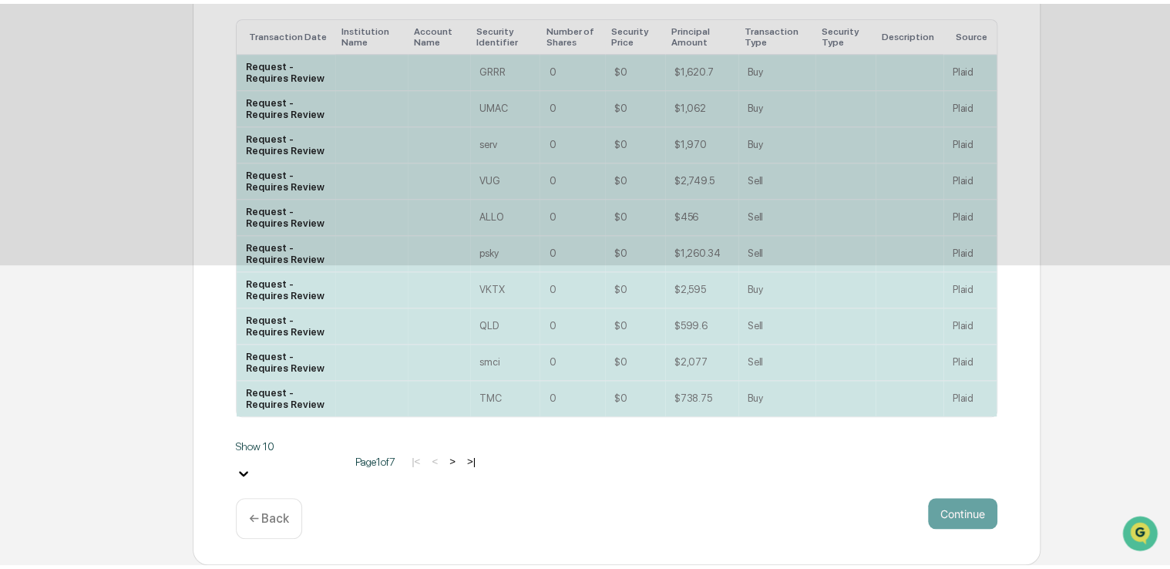
scroll to position [99, 0]
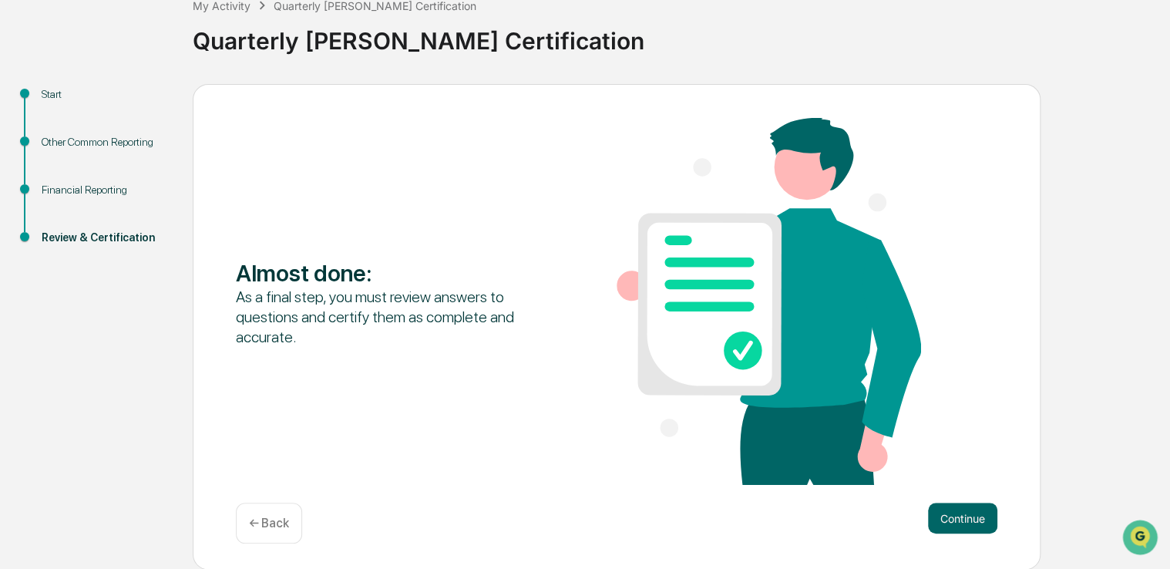
click at [959, 525] on button "Continue" at bounding box center [962, 518] width 69 height 31
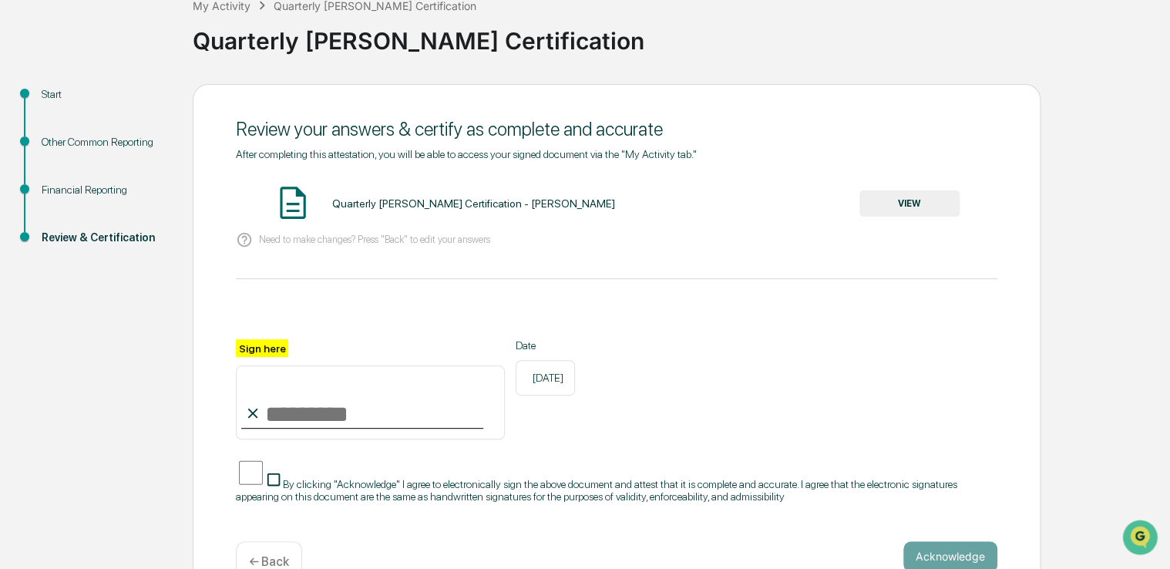
drag, startPoint x: 257, startPoint y: 424, endPoint x: 305, endPoint y: 385, distance: 62.0
click at [305, 385] on div "Sign here" at bounding box center [370, 389] width 269 height 100
click at [293, 410] on input "Sign here" at bounding box center [370, 402] width 269 height 74
type input "**********"
click at [965, 547] on button "Acknowledge" at bounding box center [950, 556] width 94 height 31
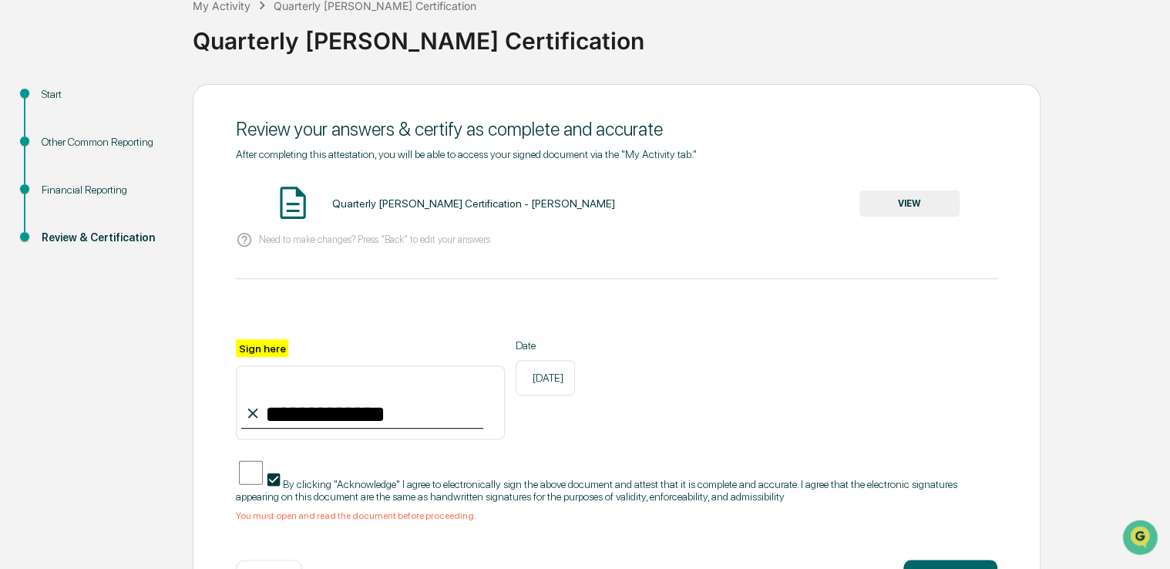
scroll to position [148, 0]
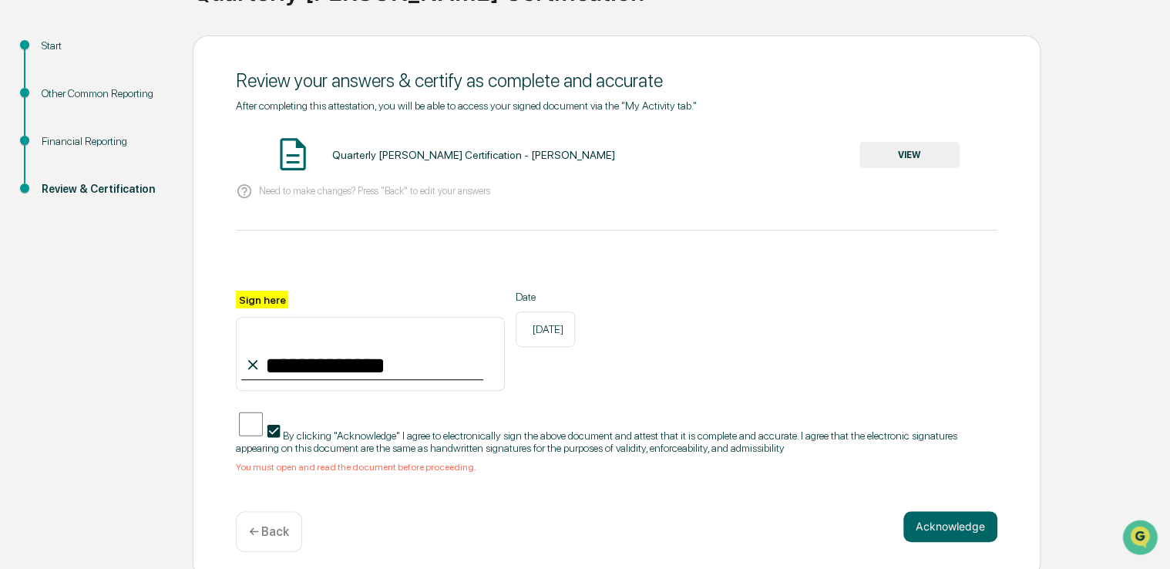
click at [929, 160] on button "VIEW" at bounding box center [909, 155] width 100 height 26
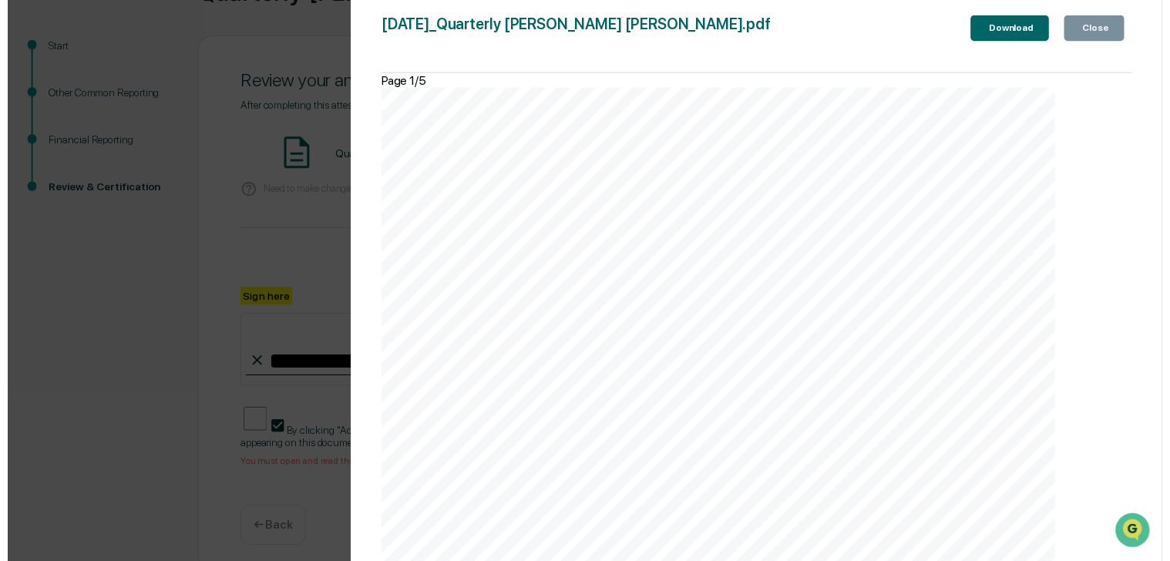
scroll to position [4579, 0]
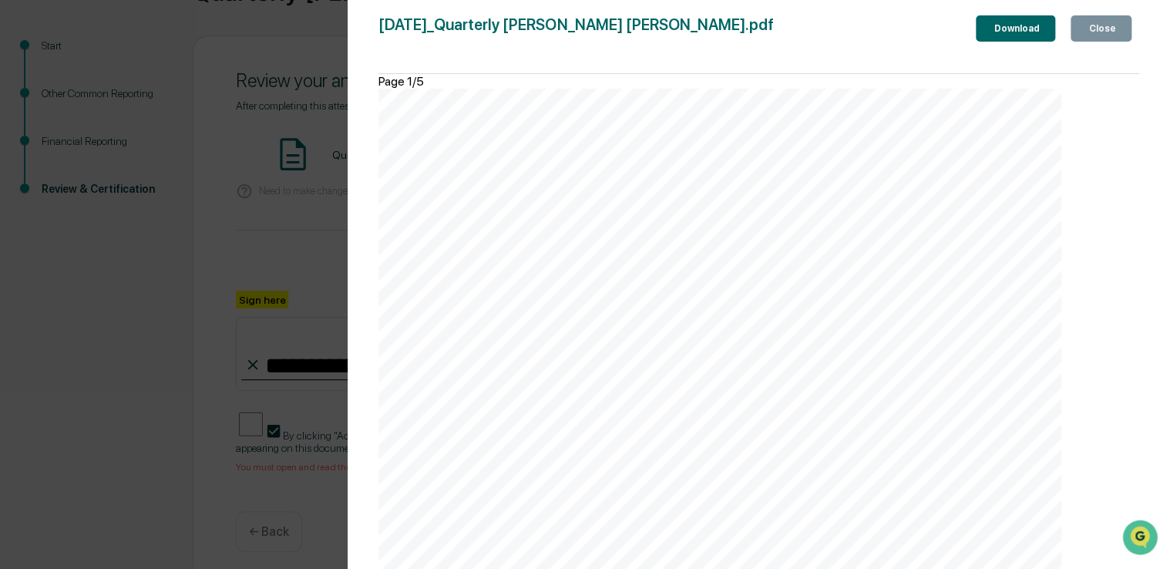
click at [1096, 38] on button "Close" at bounding box center [1101, 28] width 61 height 26
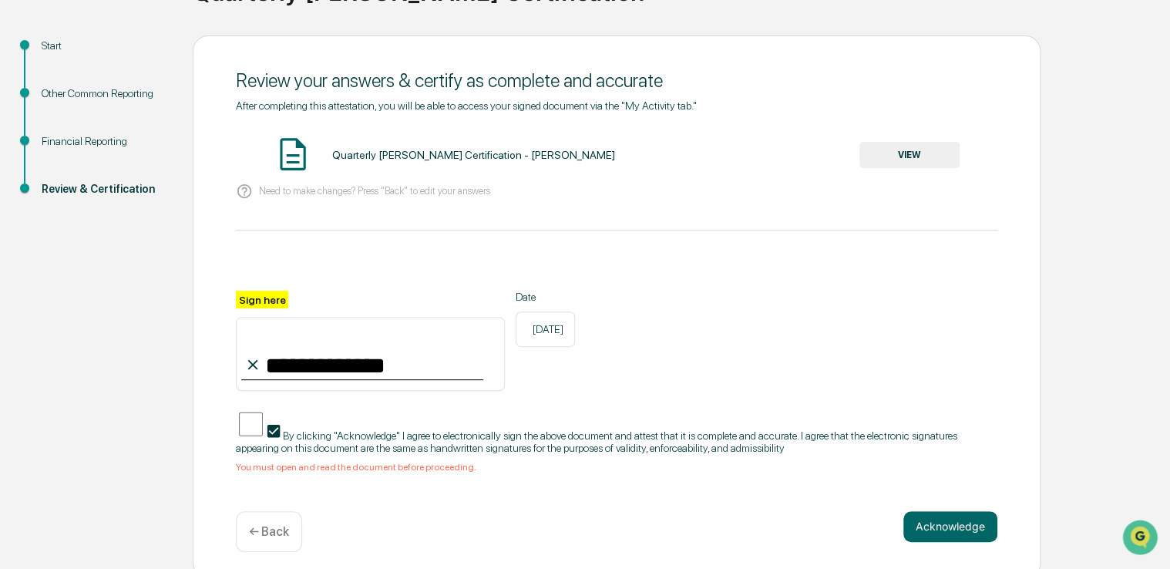
click at [943, 517] on button "Acknowledge" at bounding box center [950, 526] width 94 height 31
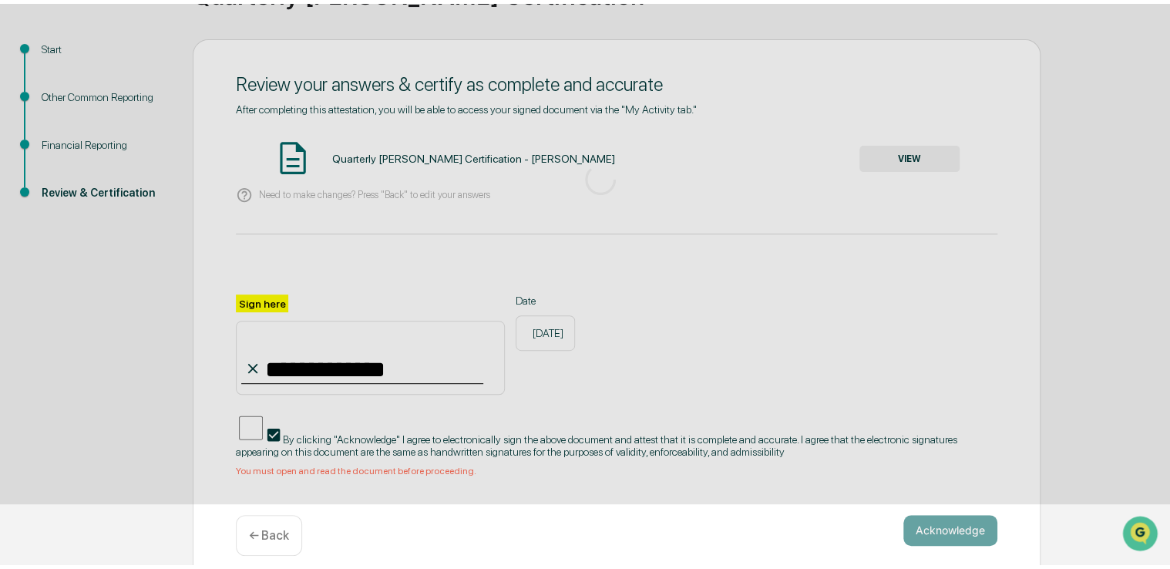
scroll to position [51, 0]
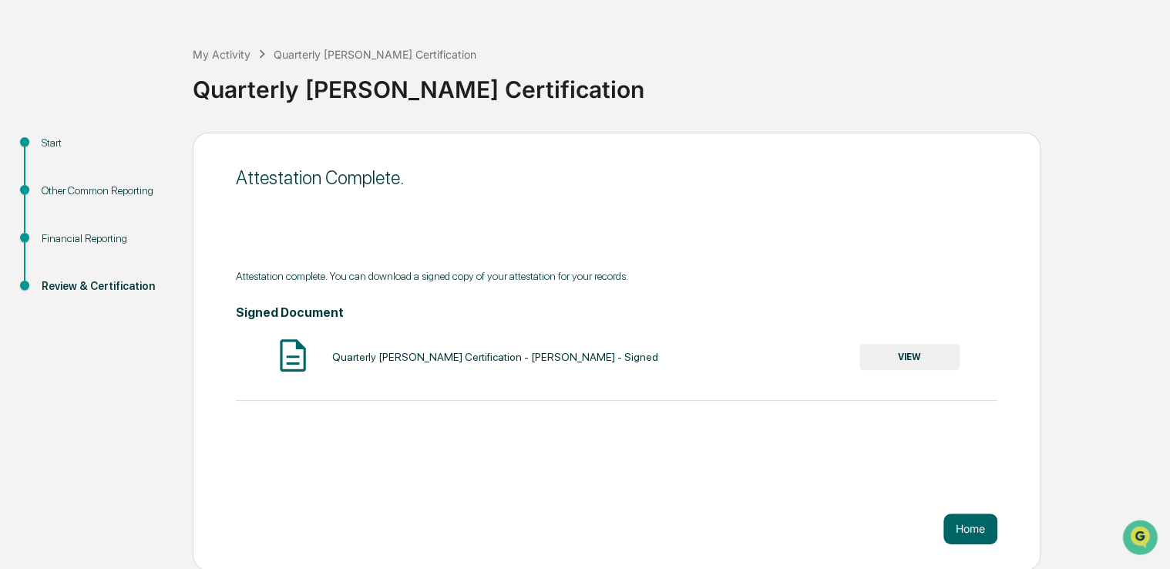
click at [977, 529] on button "Home" at bounding box center [970, 528] width 54 height 31
